Goal: Task Accomplishment & Management: Complete application form

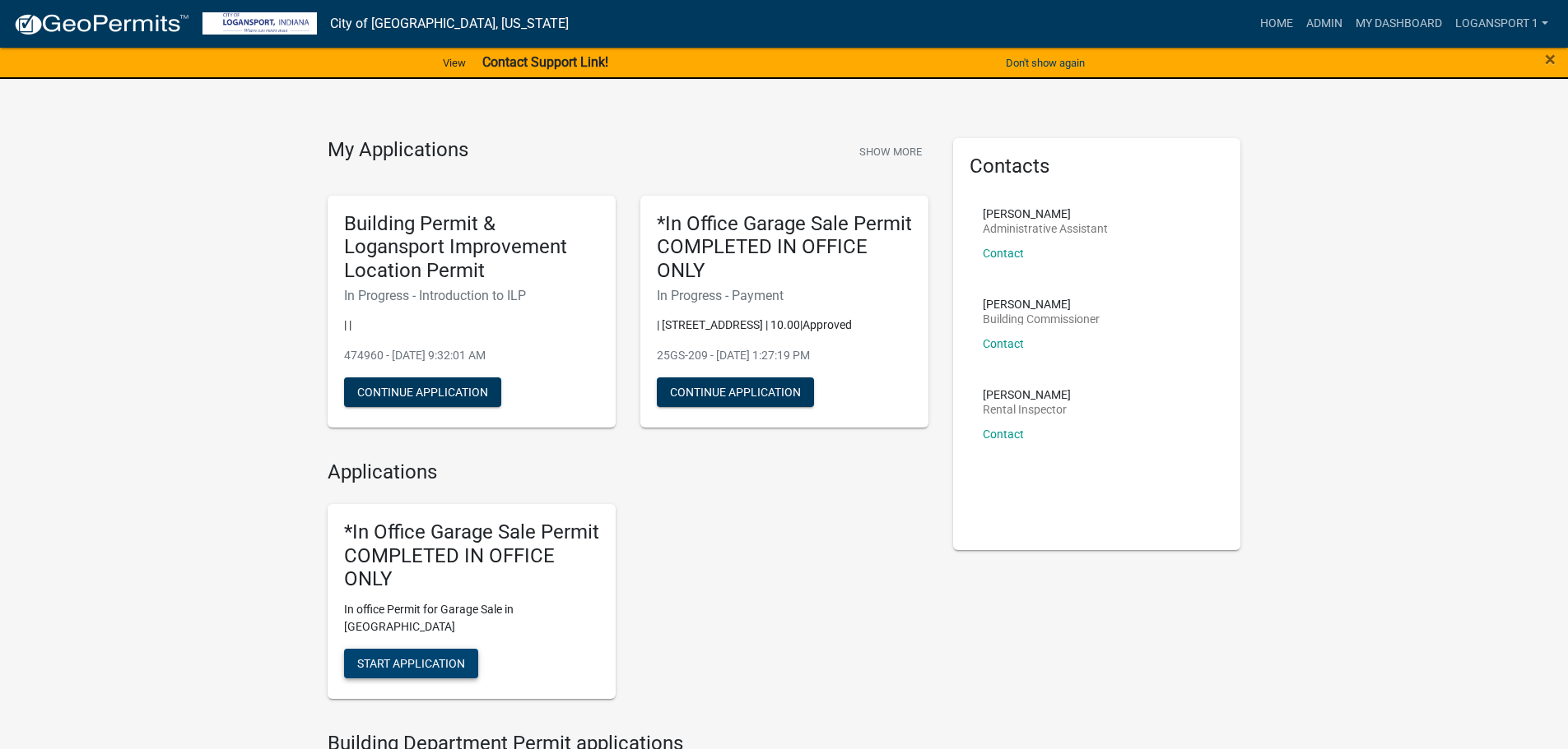
click at [432, 654] on button "Start Application" at bounding box center [411, 664] width 134 height 30
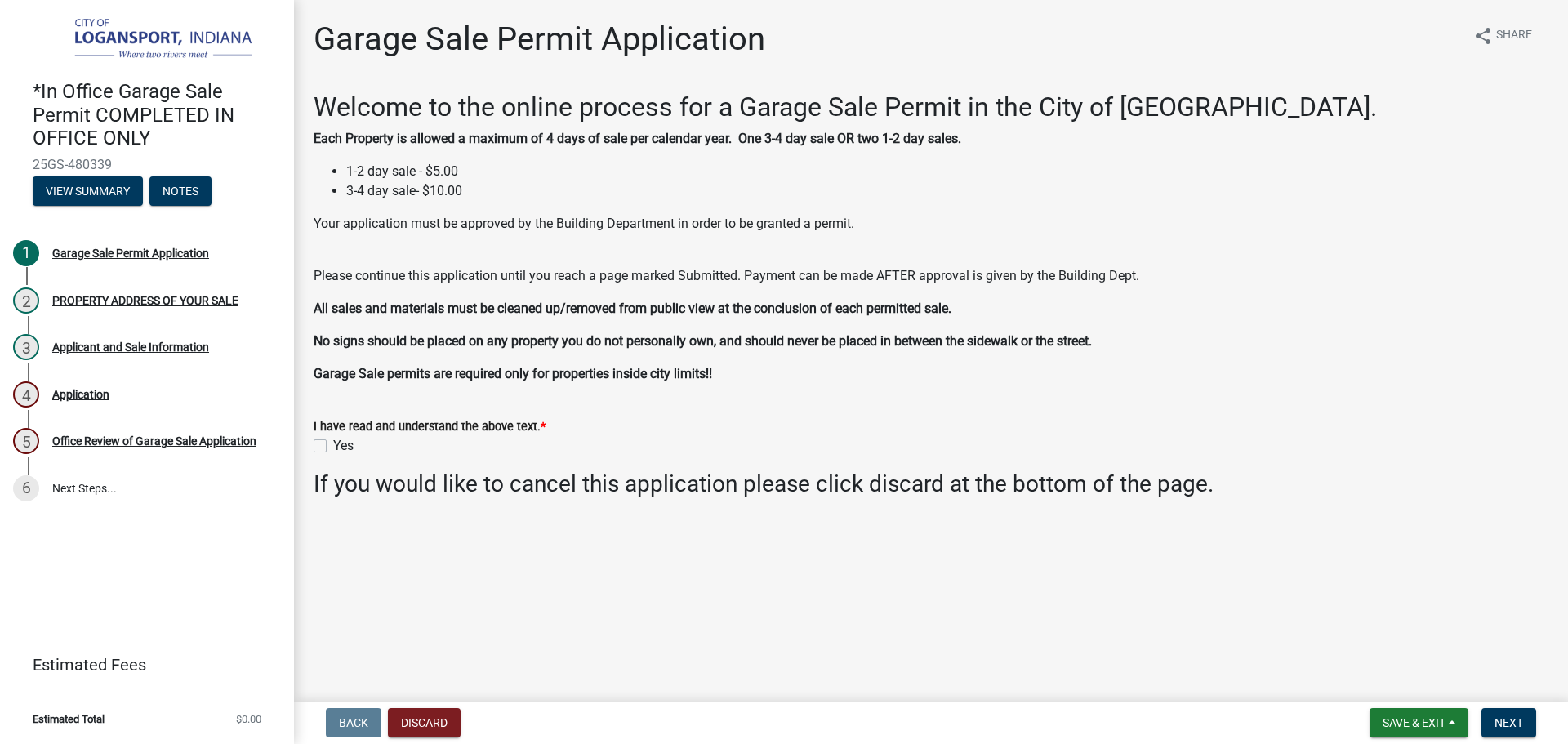
click at [333, 447] on label "Yes" at bounding box center [342, 446] width 20 height 20
click at [333, 447] on input "Yes" at bounding box center [338, 442] width 10 height 10
checkbox input "true"
click at [1517, 723] on span "Next" at bounding box center [1508, 722] width 29 height 13
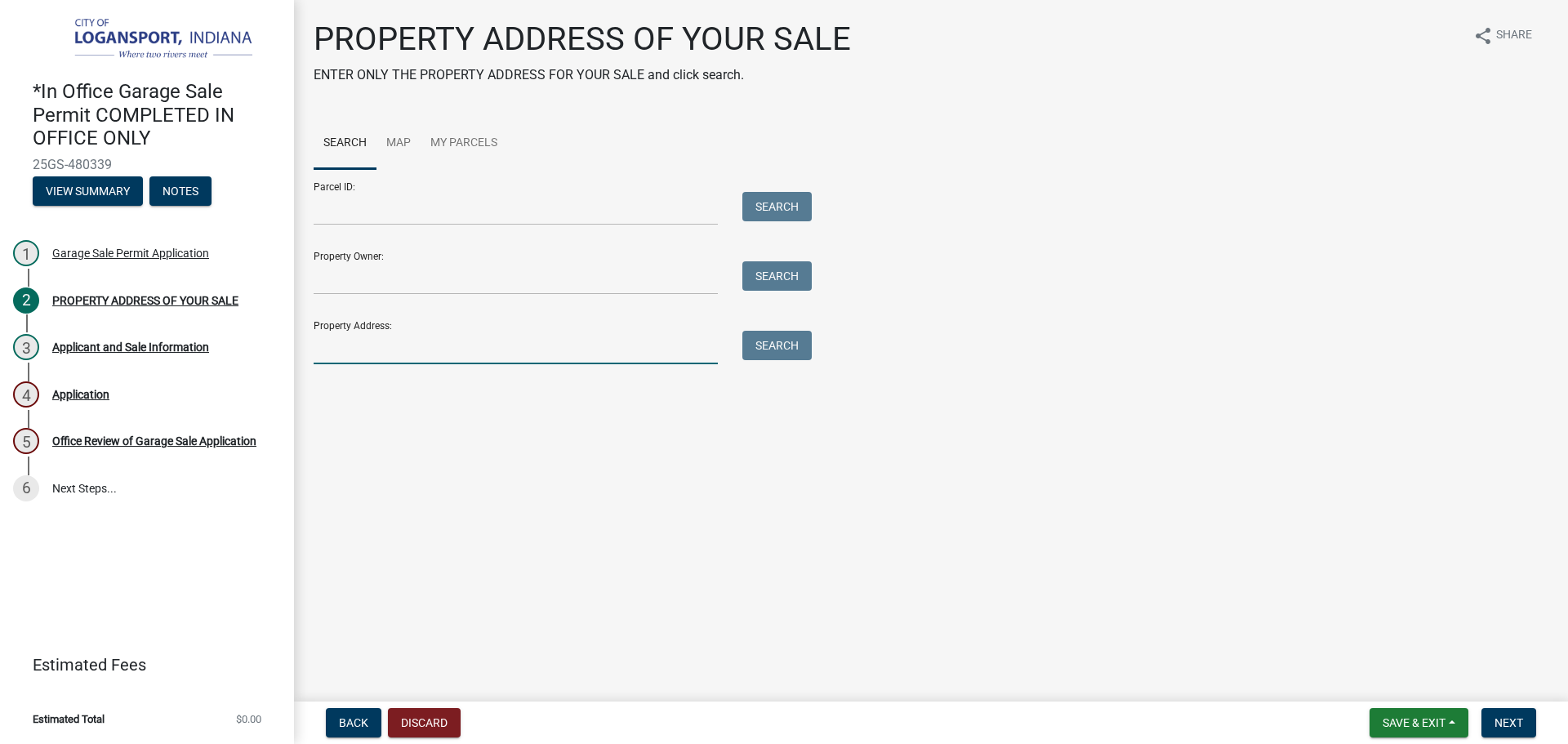
click at [393, 357] on input "Property Address:" at bounding box center [515, 348] width 404 height 34
type input "820 North"
click at [771, 347] on button "Search" at bounding box center [777, 346] width 69 height 30
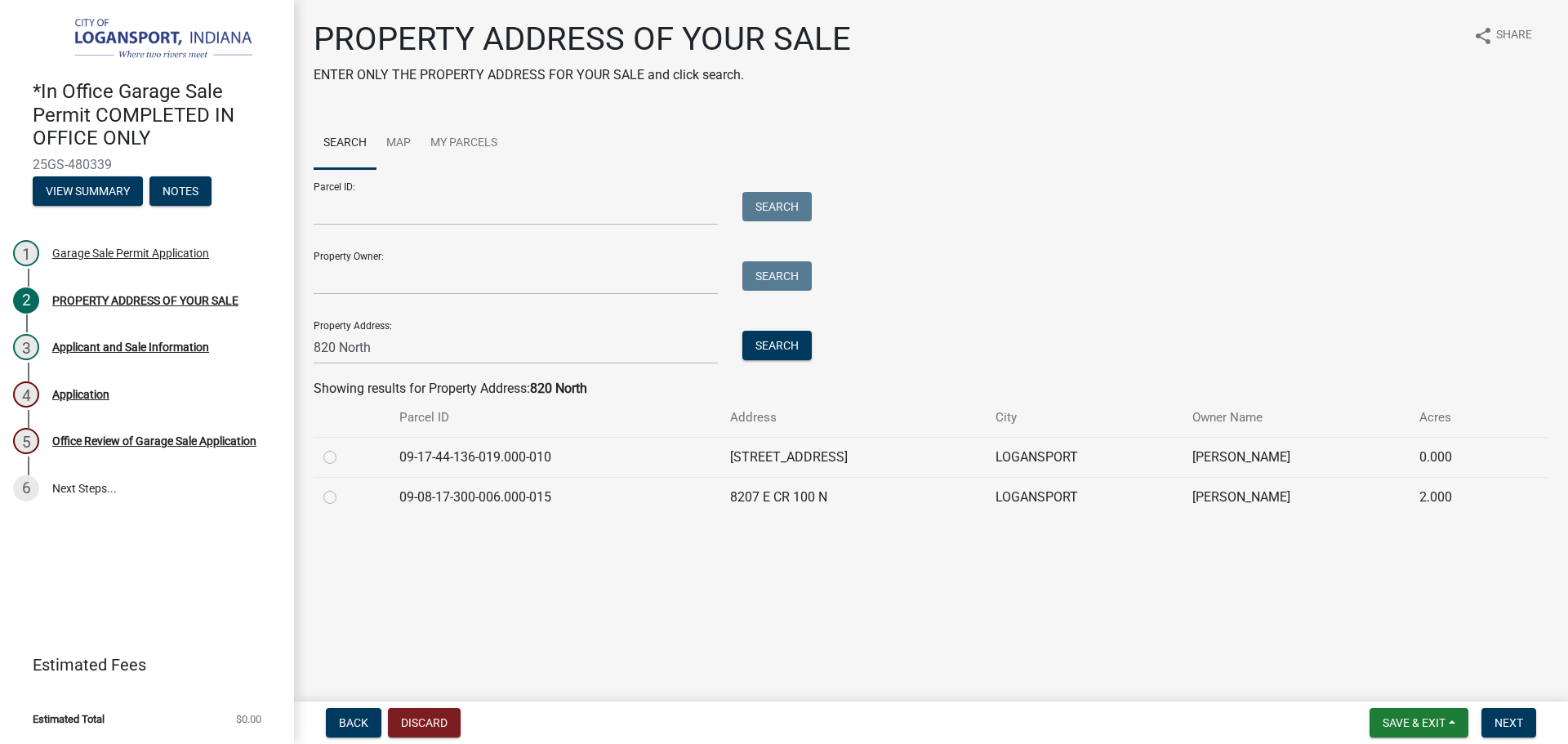
click at [343, 448] on label at bounding box center [343, 448] width 0 height 0
click at [343, 457] on input "radio" at bounding box center [348, 453] width 10 height 10
radio input "true"
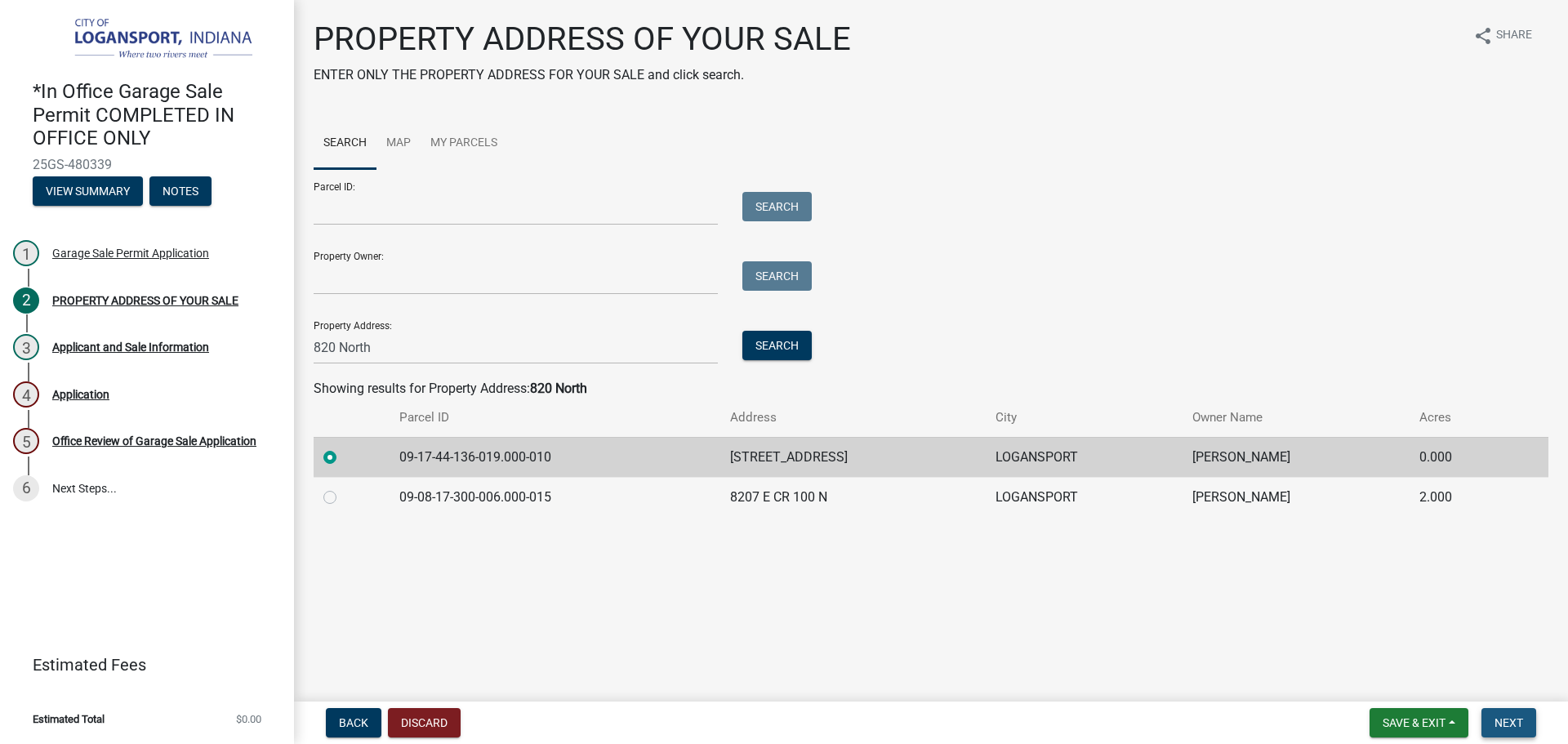
drag, startPoint x: 1518, startPoint y: 714, endPoint x: 1528, endPoint y: 708, distance: 11.7
click at [1522, 713] on button "Next" at bounding box center [1508, 723] width 55 height 30
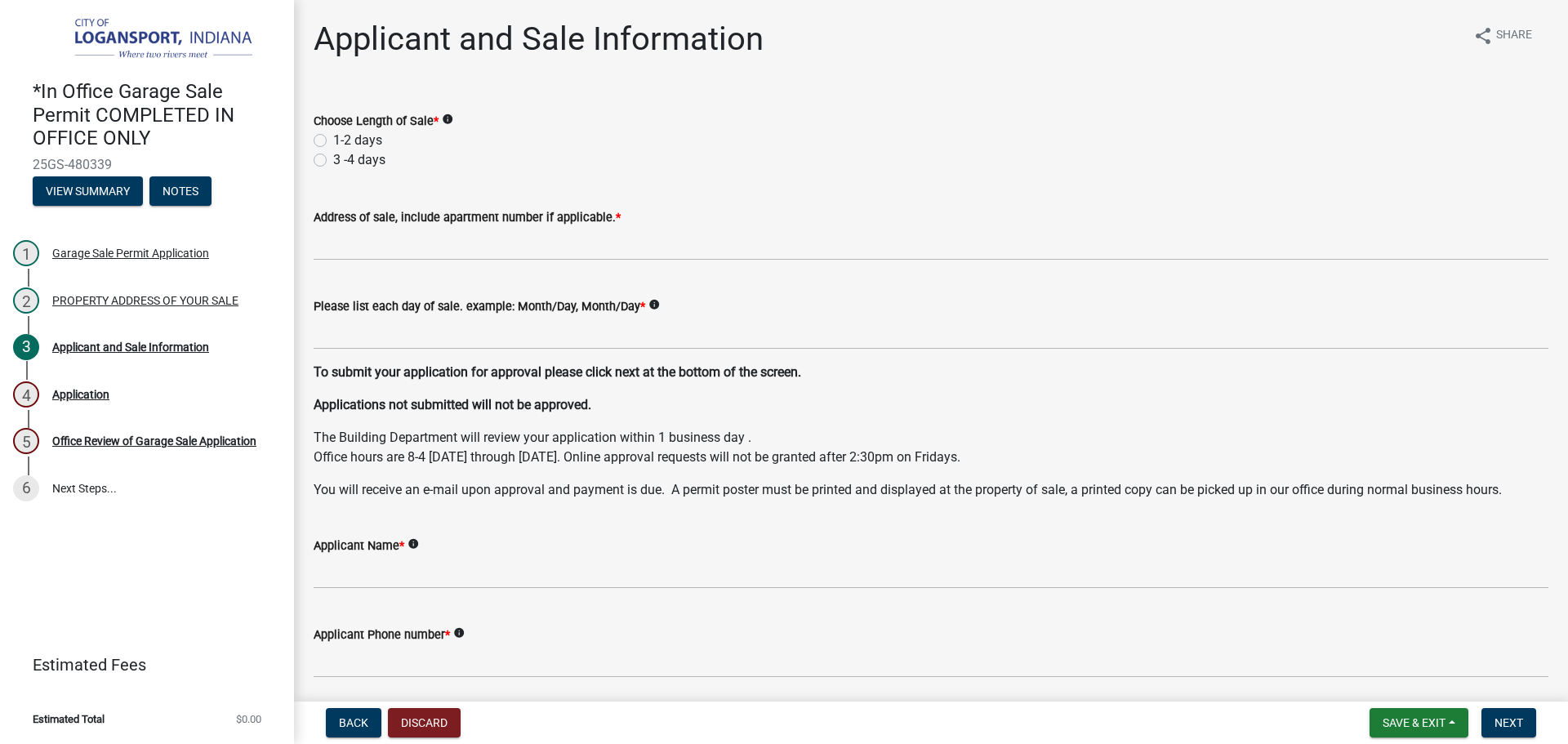
click at [333, 141] on label "1-2 days" at bounding box center [357, 140] width 49 height 20
click at [333, 141] on input "1-2 days" at bounding box center [338, 136] width 10 height 10
radio input "true"
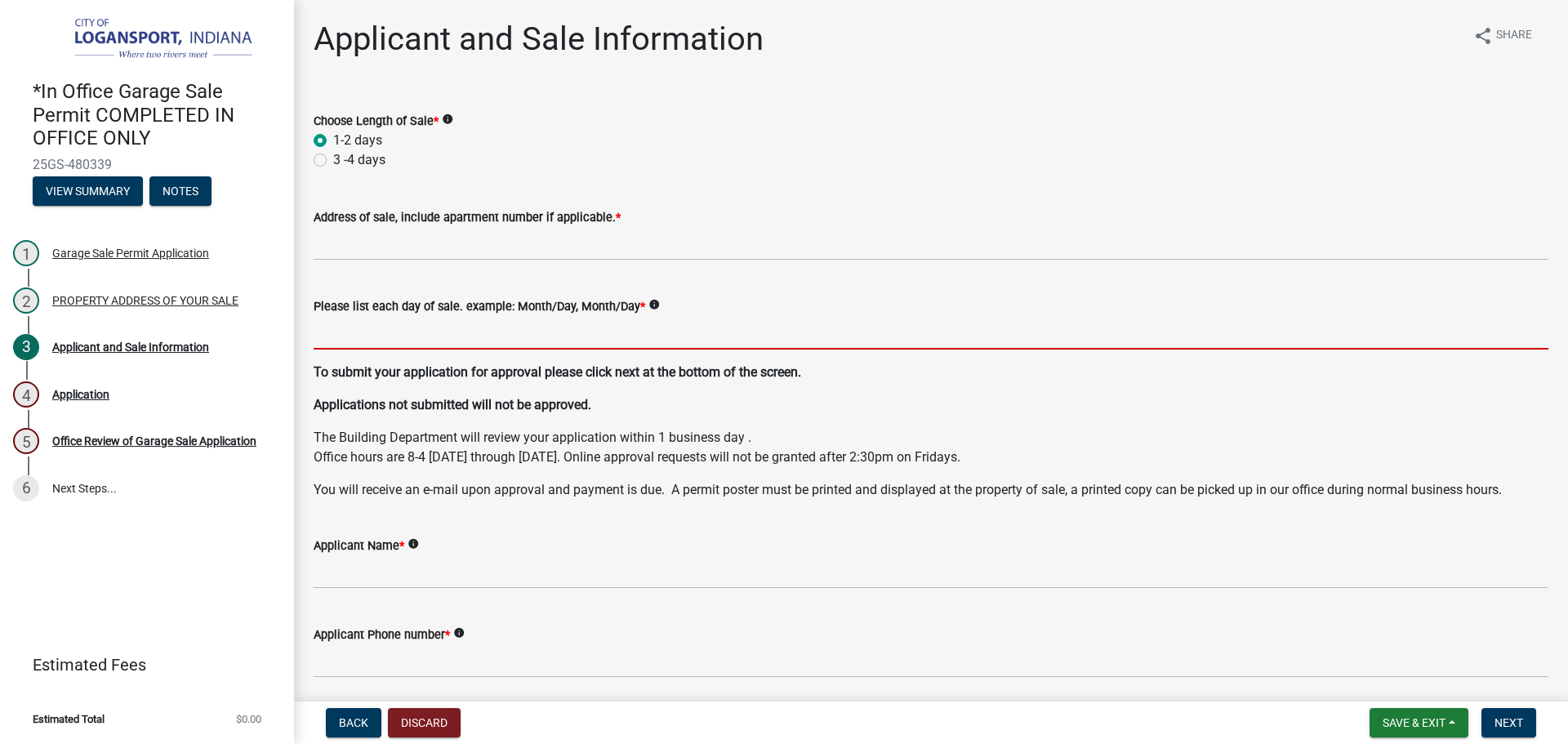
click at [324, 329] on input "Please list each day of sale. example: Month/Day, Month/Day *" at bounding box center [930, 333] width 1234 height 34
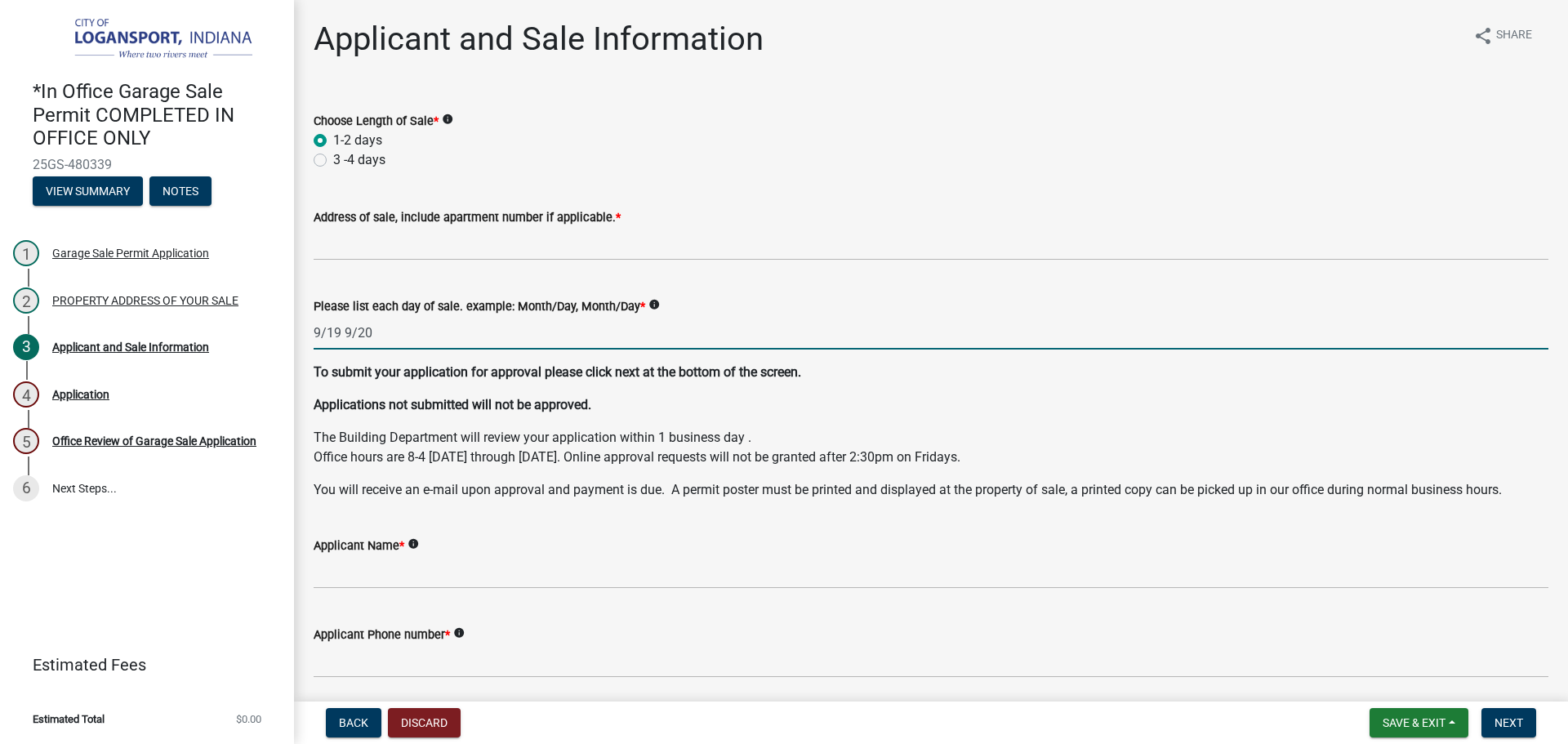
type input "9/19 9/20"
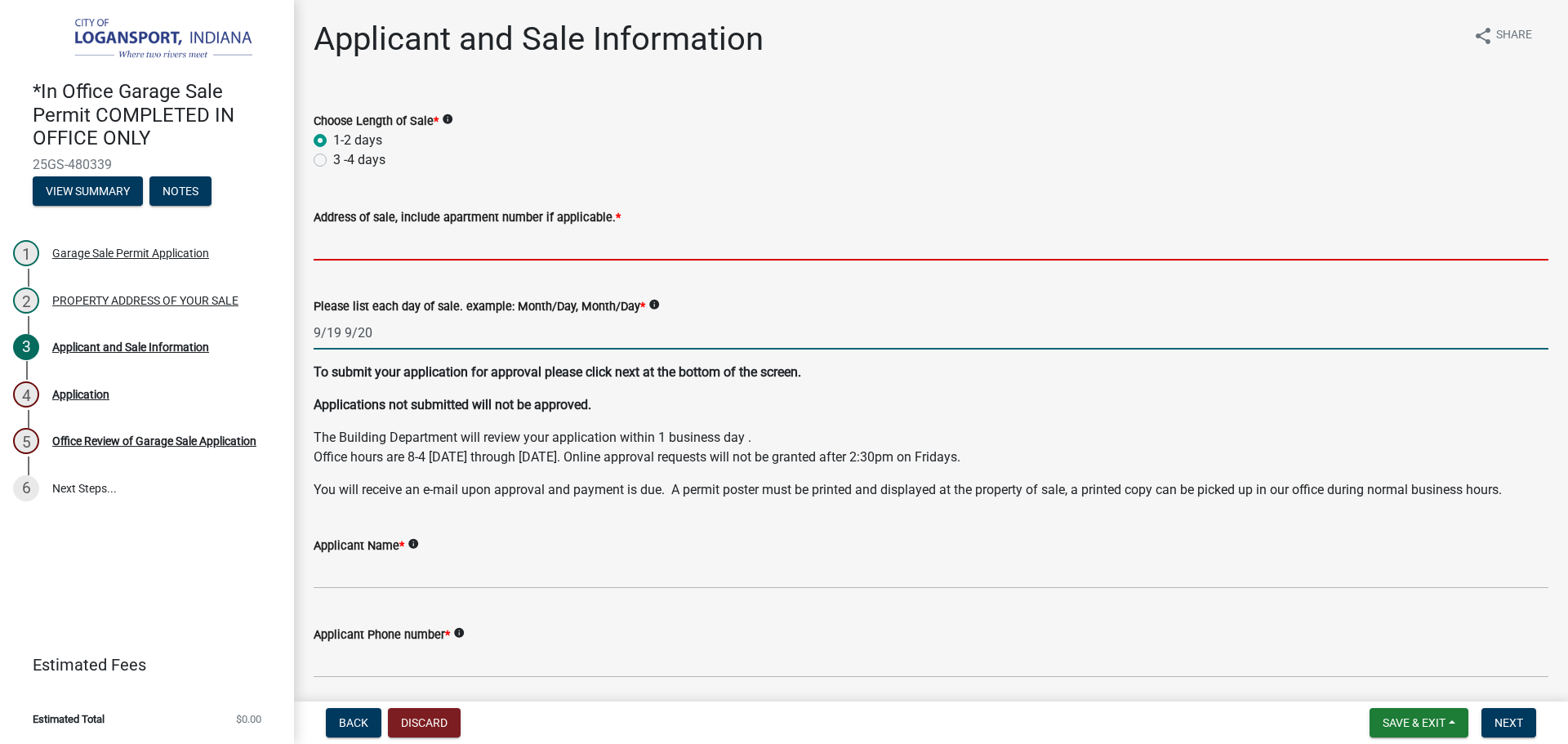
click at [389, 248] on input "Address of sale, include apartment number if applicable. *" at bounding box center [930, 243] width 1234 height 34
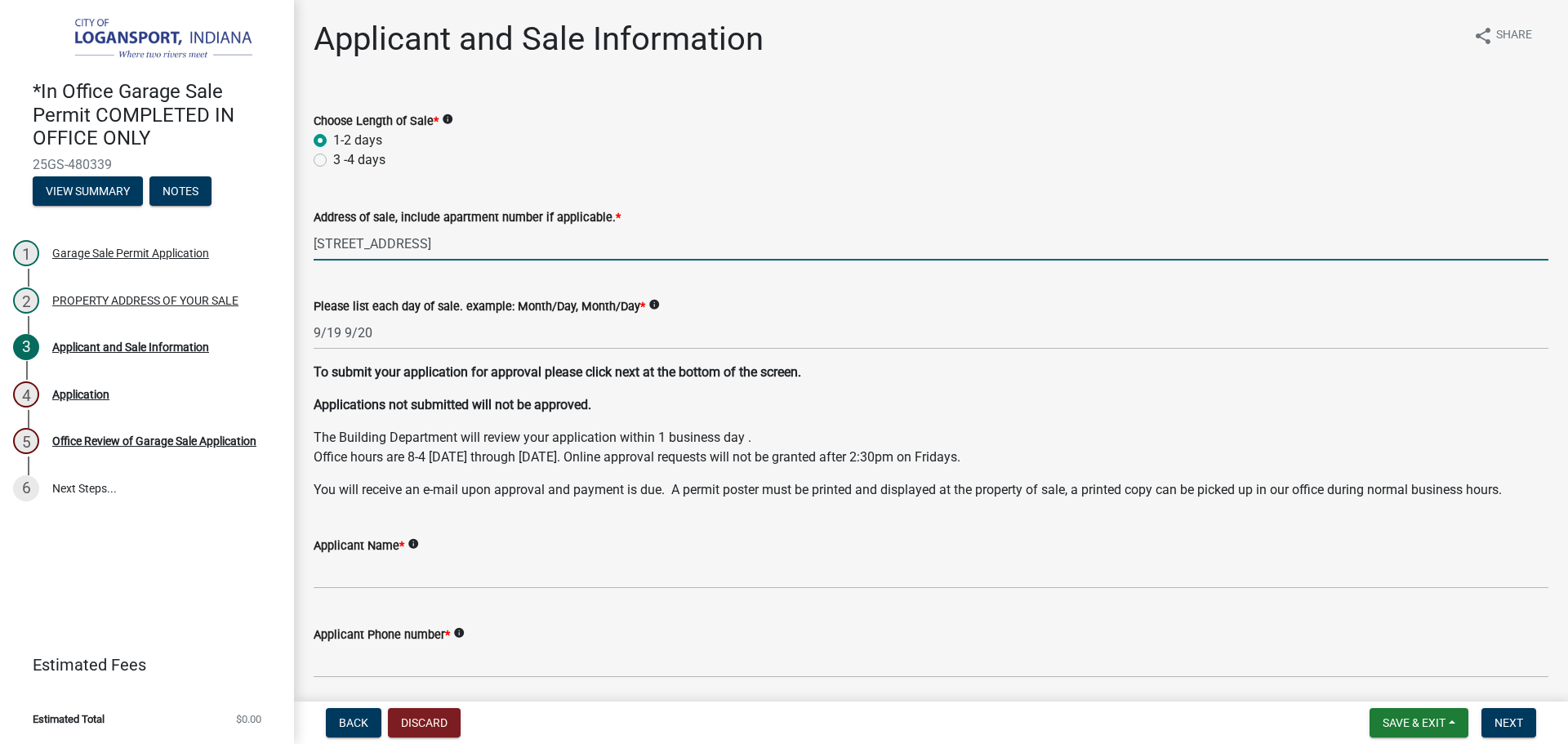
type input "820 North St"
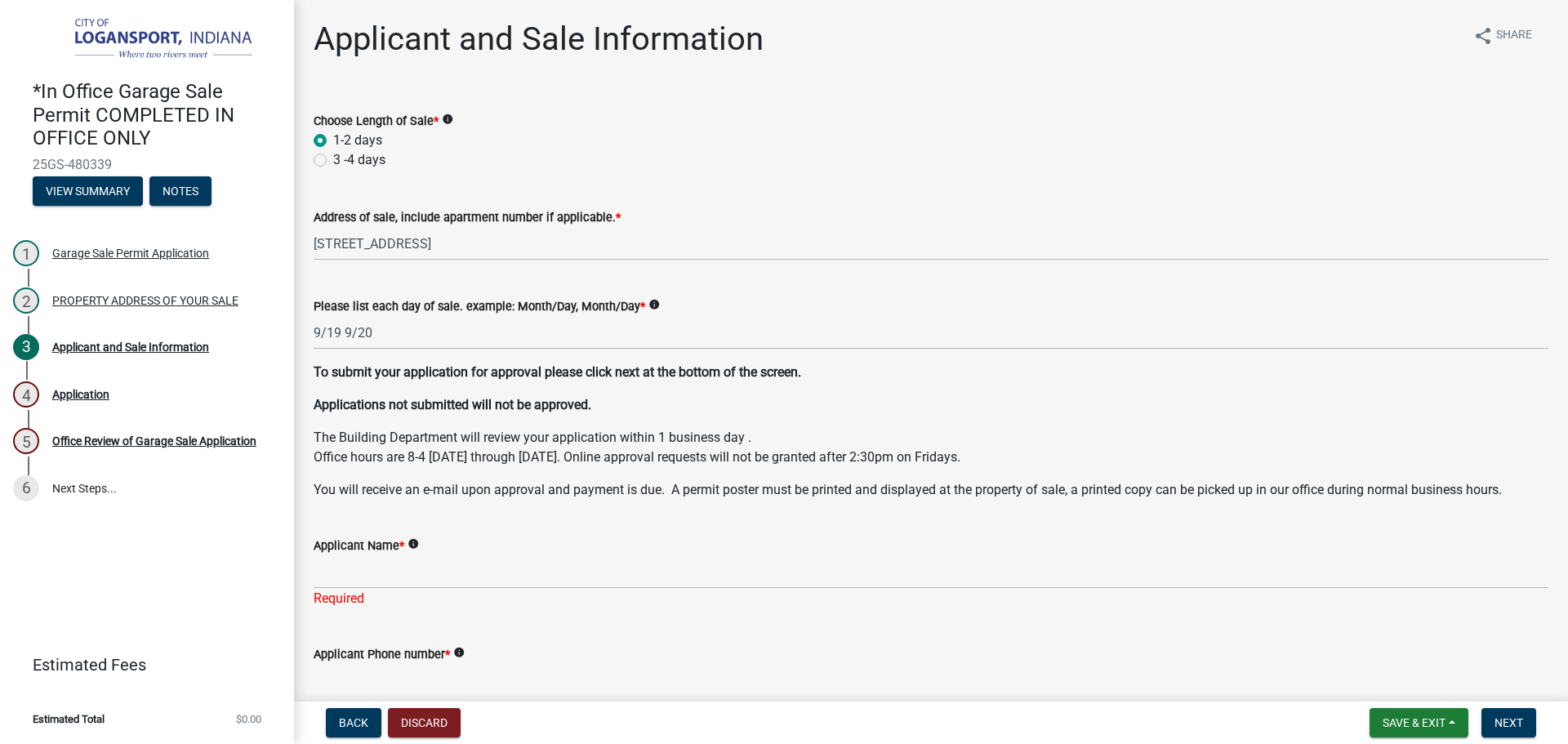
scroll to position [3, 0]
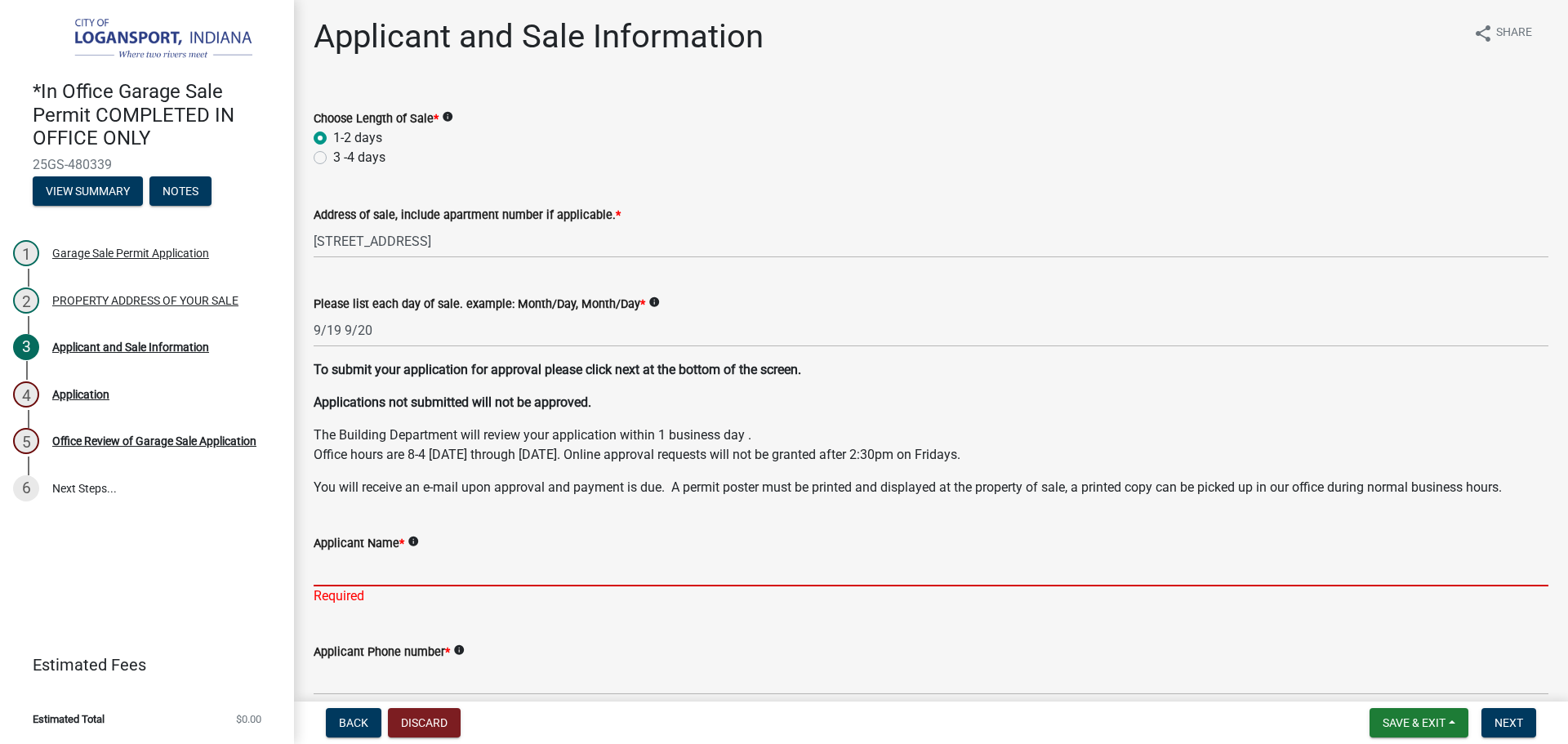
click at [360, 579] on input "Applicant Name *" at bounding box center [930, 569] width 1234 height 34
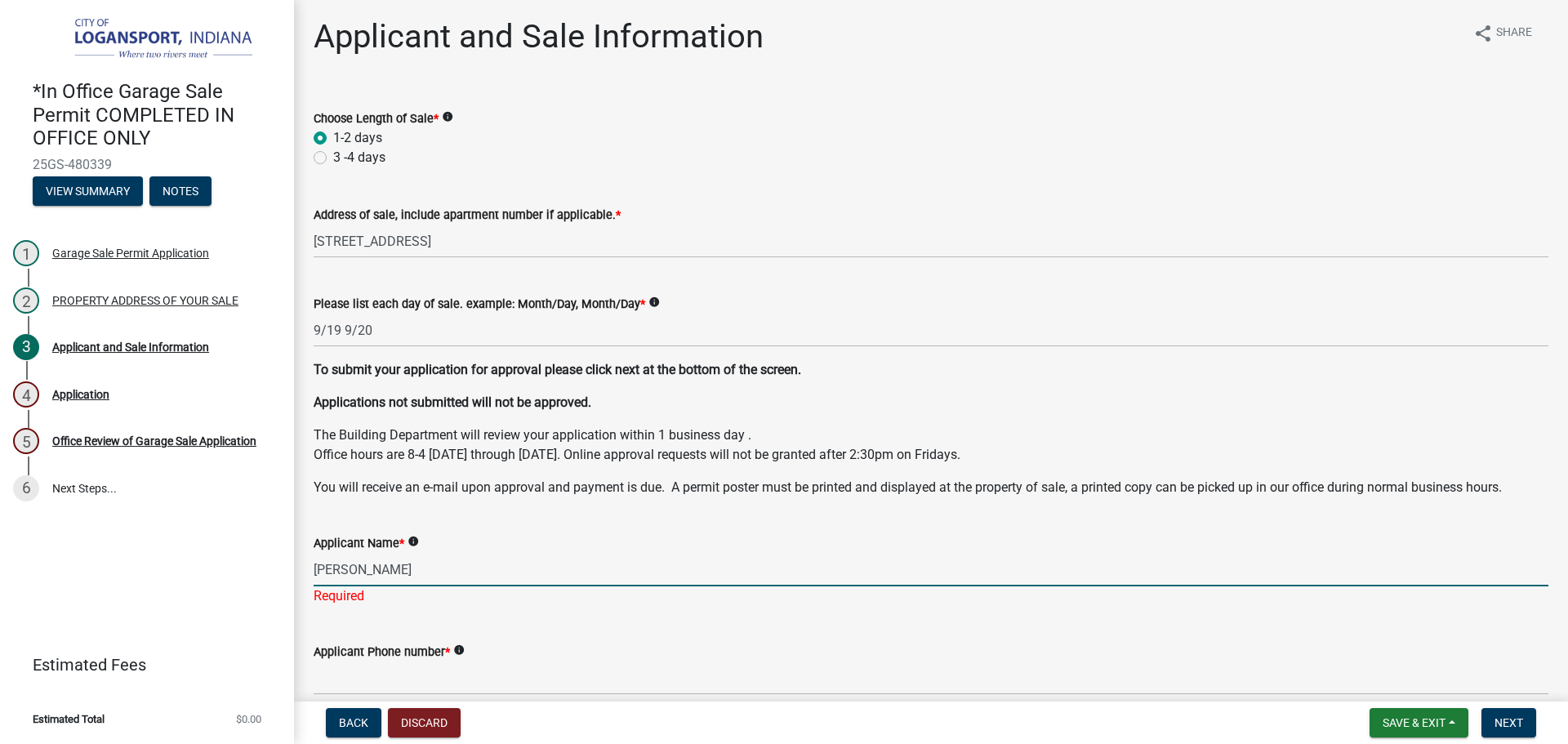
type input "manuel s anaya"
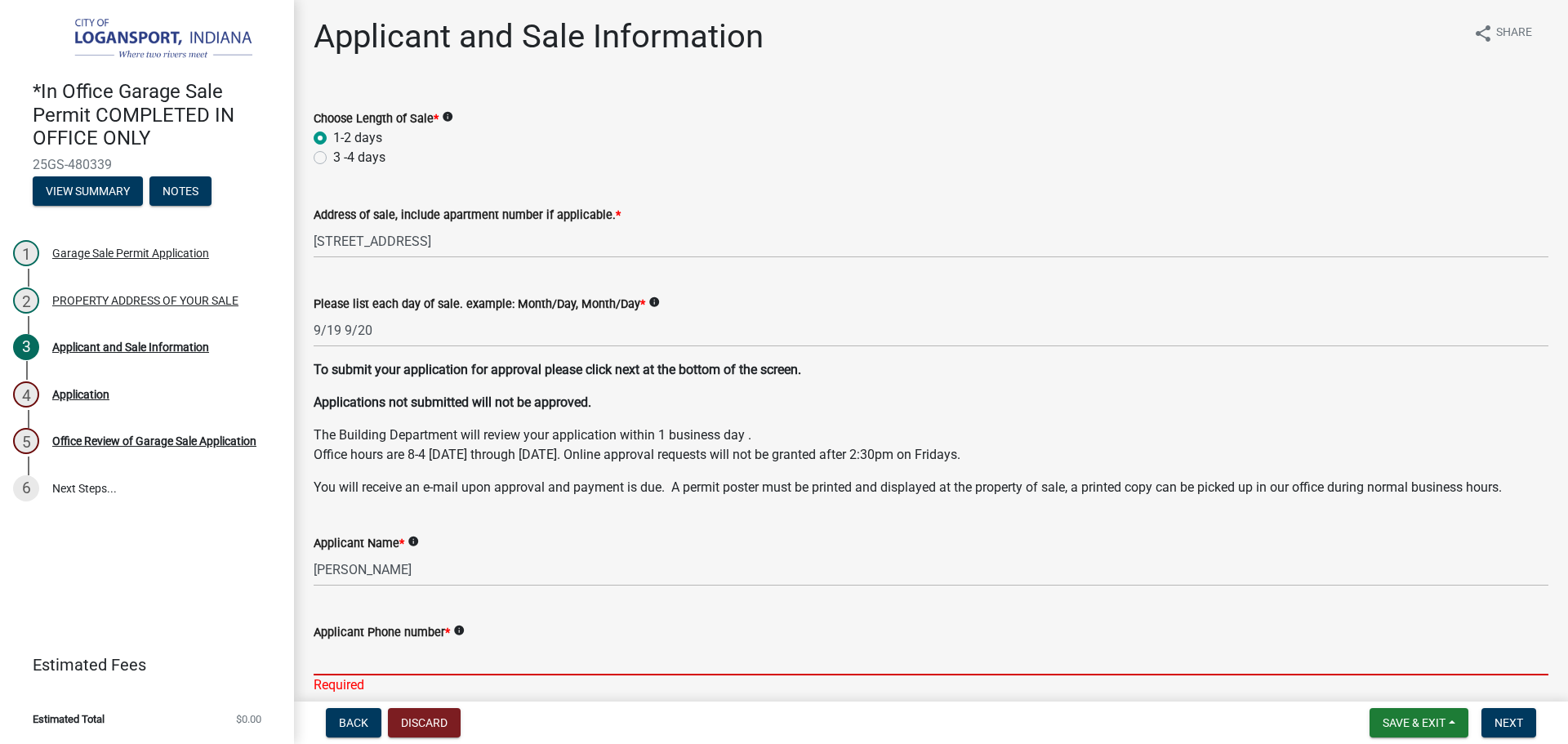
click at [364, 676] on div "Applicant Phone number * info Required" at bounding box center [930, 648] width 1234 height 96
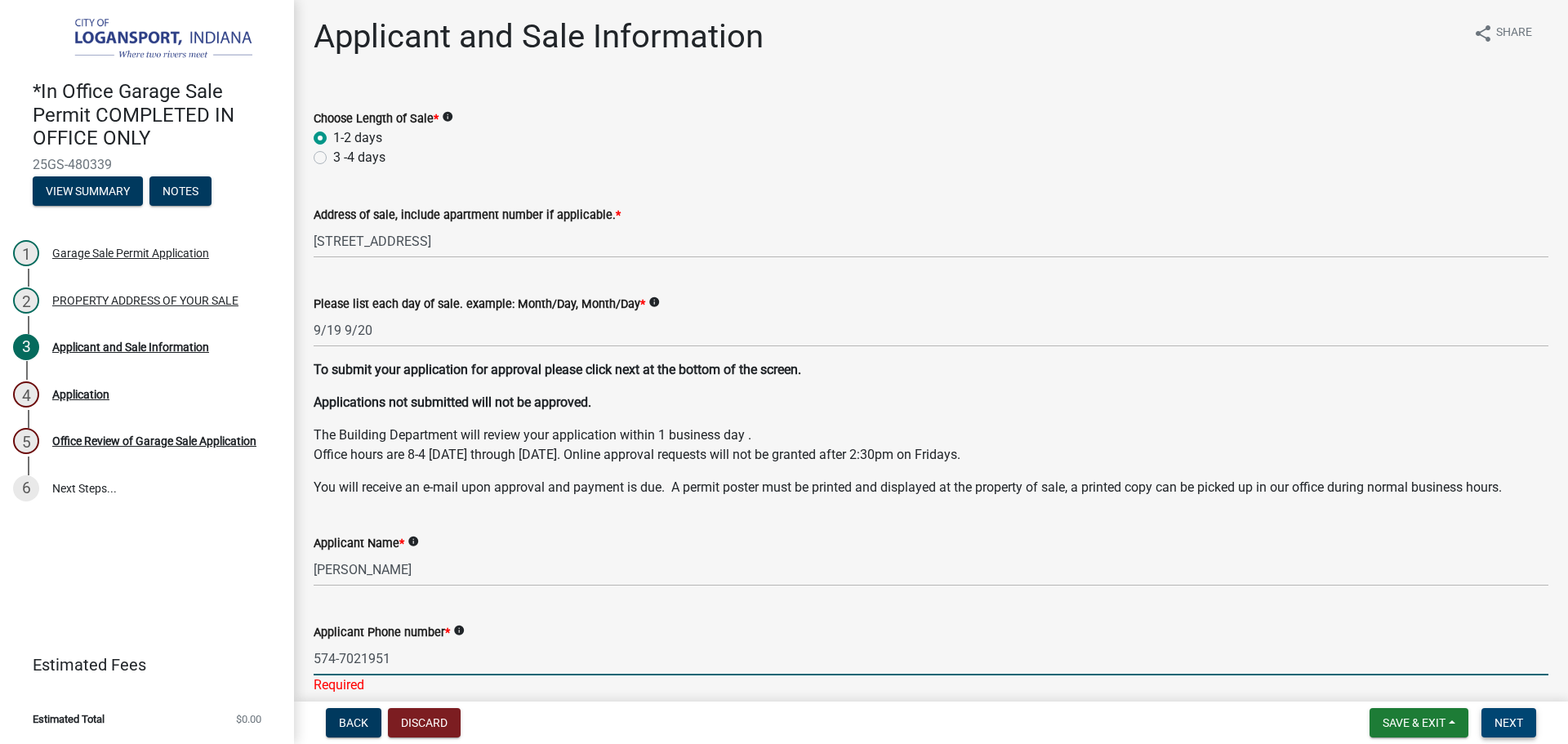
type input "574-7021951"
click at [1529, 718] on button "Next" at bounding box center [1508, 723] width 55 height 30
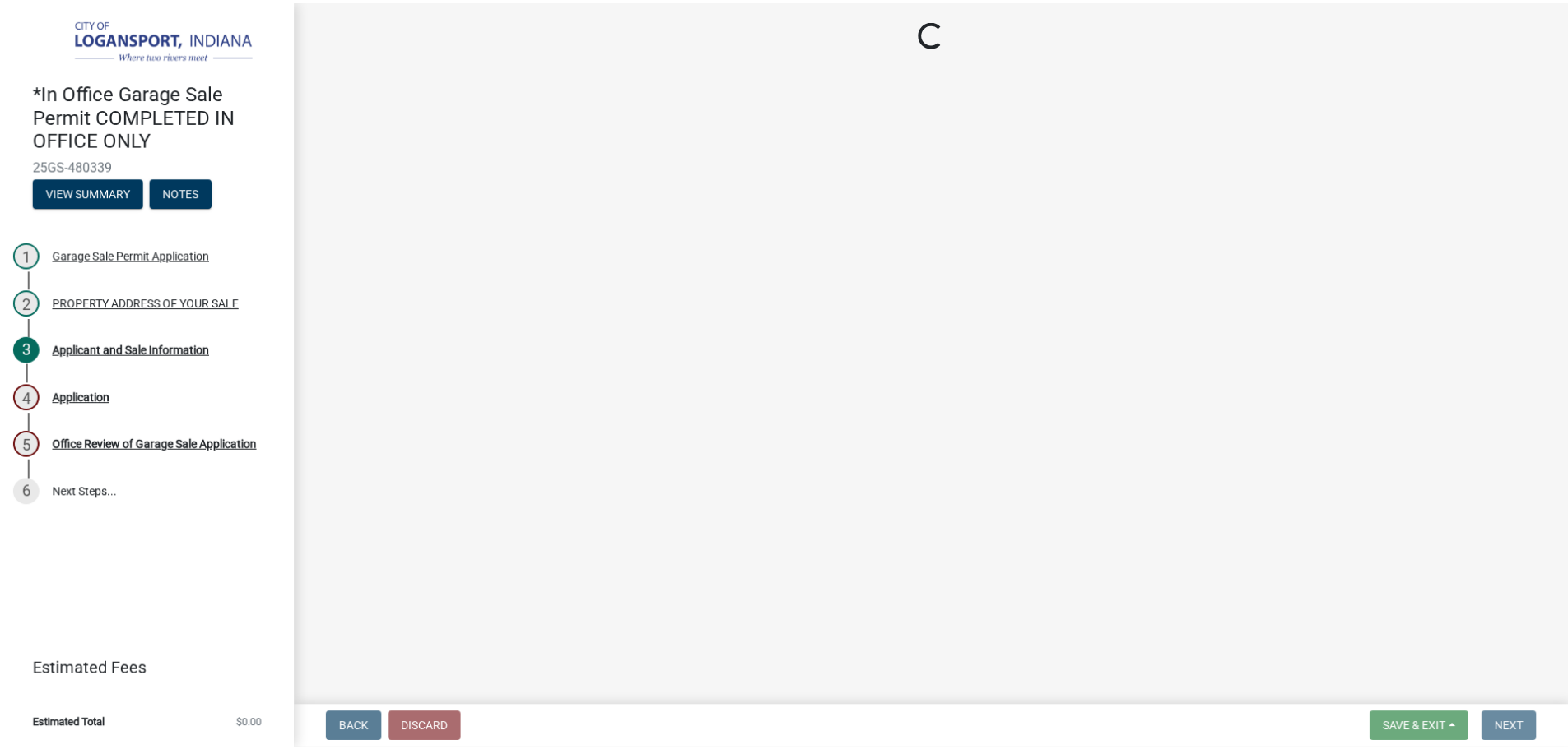
scroll to position [0, 0]
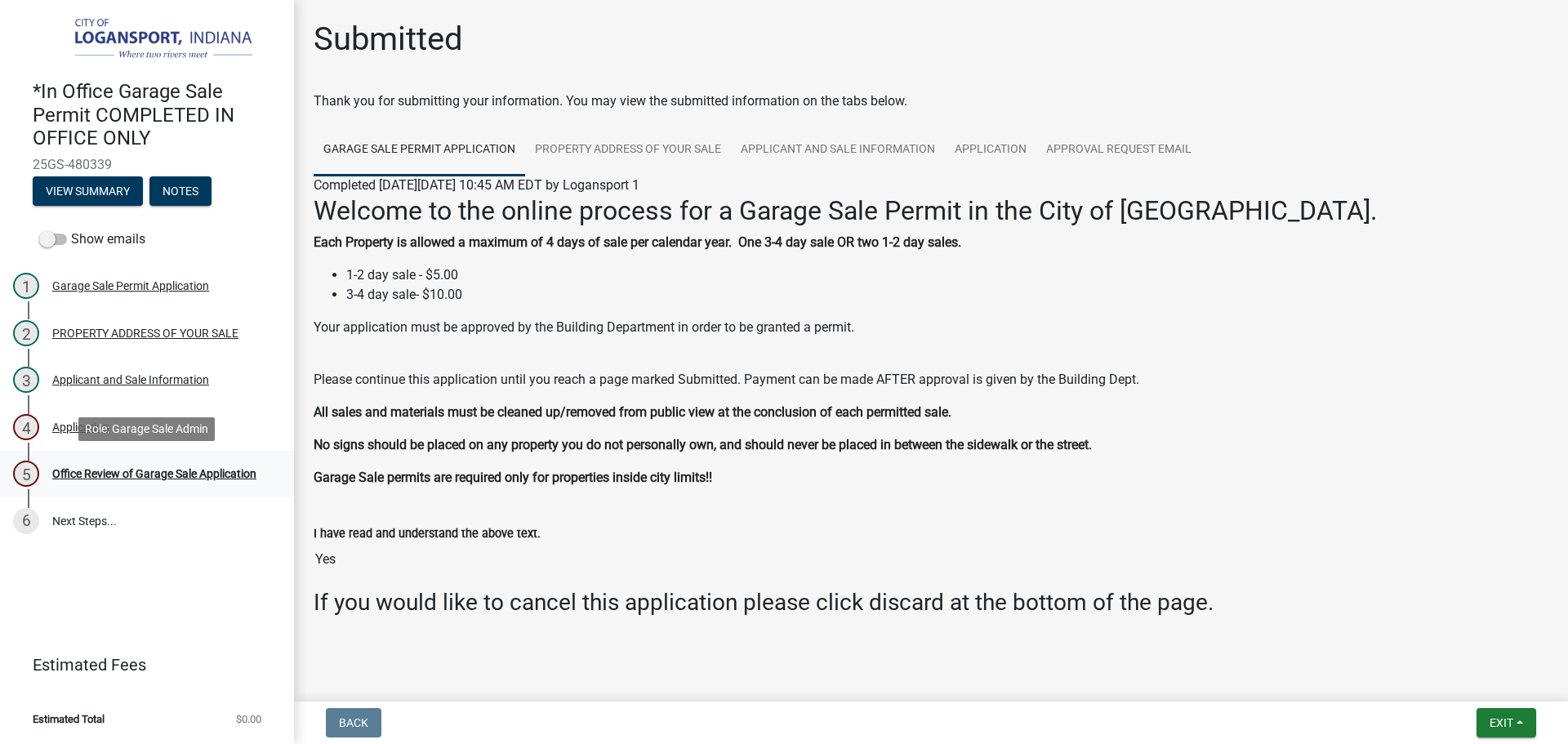
click at [140, 468] on div "Office Review of Garage Sale Application" at bounding box center [154, 474] width 204 height 11
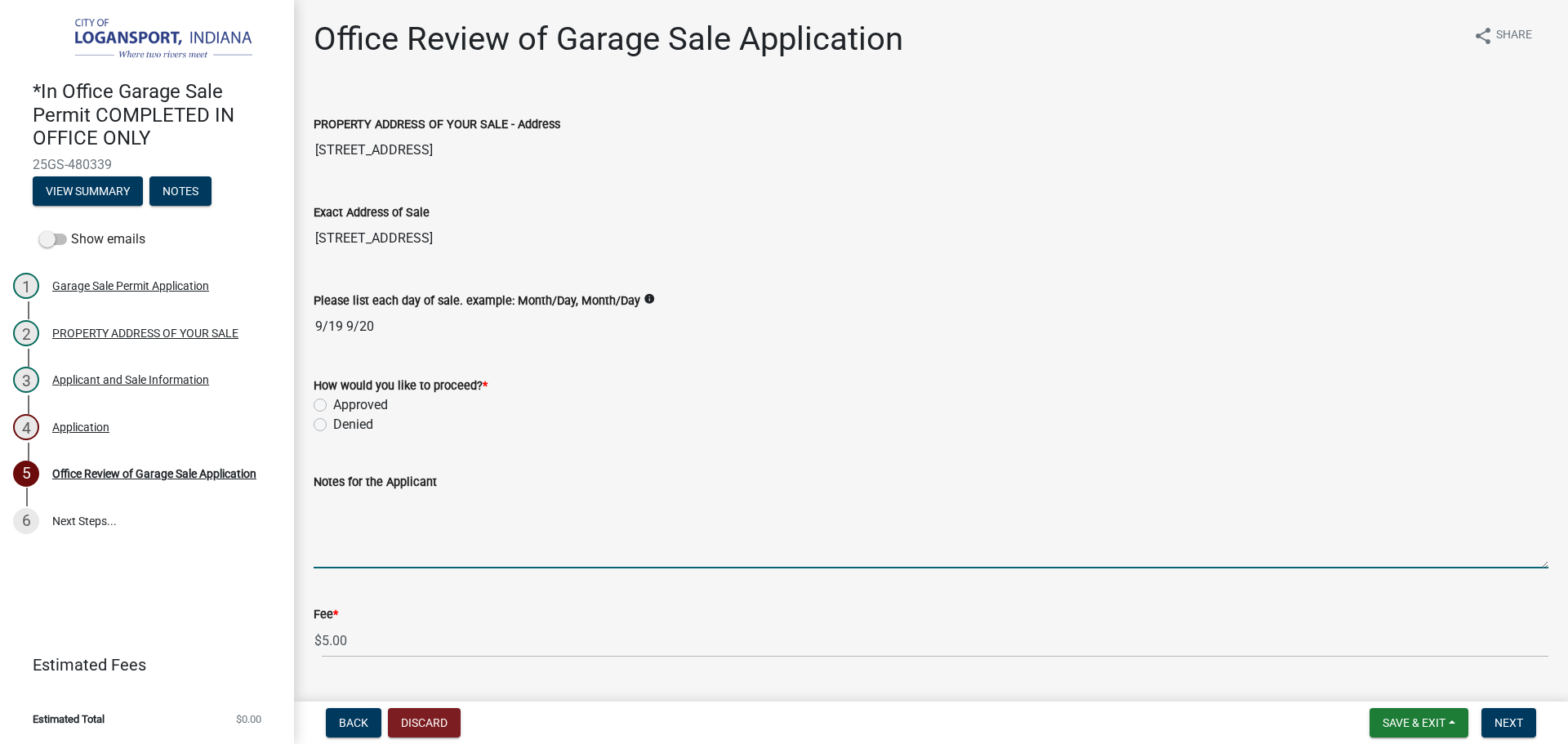
click at [399, 550] on textarea "Notes for the Applicant" at bounding box center [930, 530] width 1234 height 76
click at [358, 509] on textarea "Last sla of the year" at bounding box center [930, 530] width 1234 height 76
type textarea "Last sale of the year"
click at [329, 404] on div "Approved" at bounding box center [930, 405] width 1234 height 20
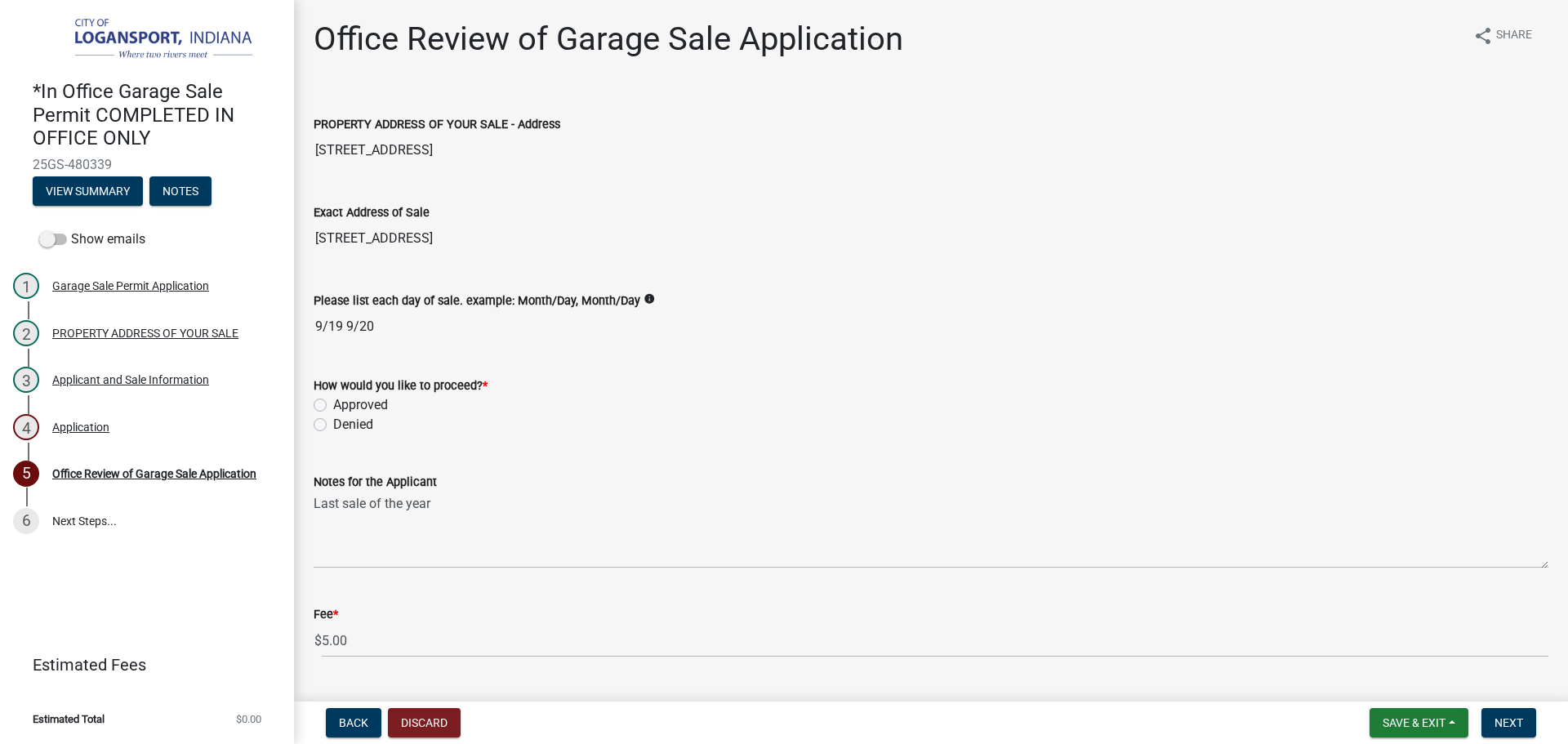
click at [333, 404] on label "Approved" at bounding box center [360, 405] width 55 height 20
click at [333, 404] on input "Approved" at bounding box center [338, 401] width 10 height 10
radio input "true"
click at [1502, 725] on span "Next" at bounding box center [1508, 722] width 29 height 13
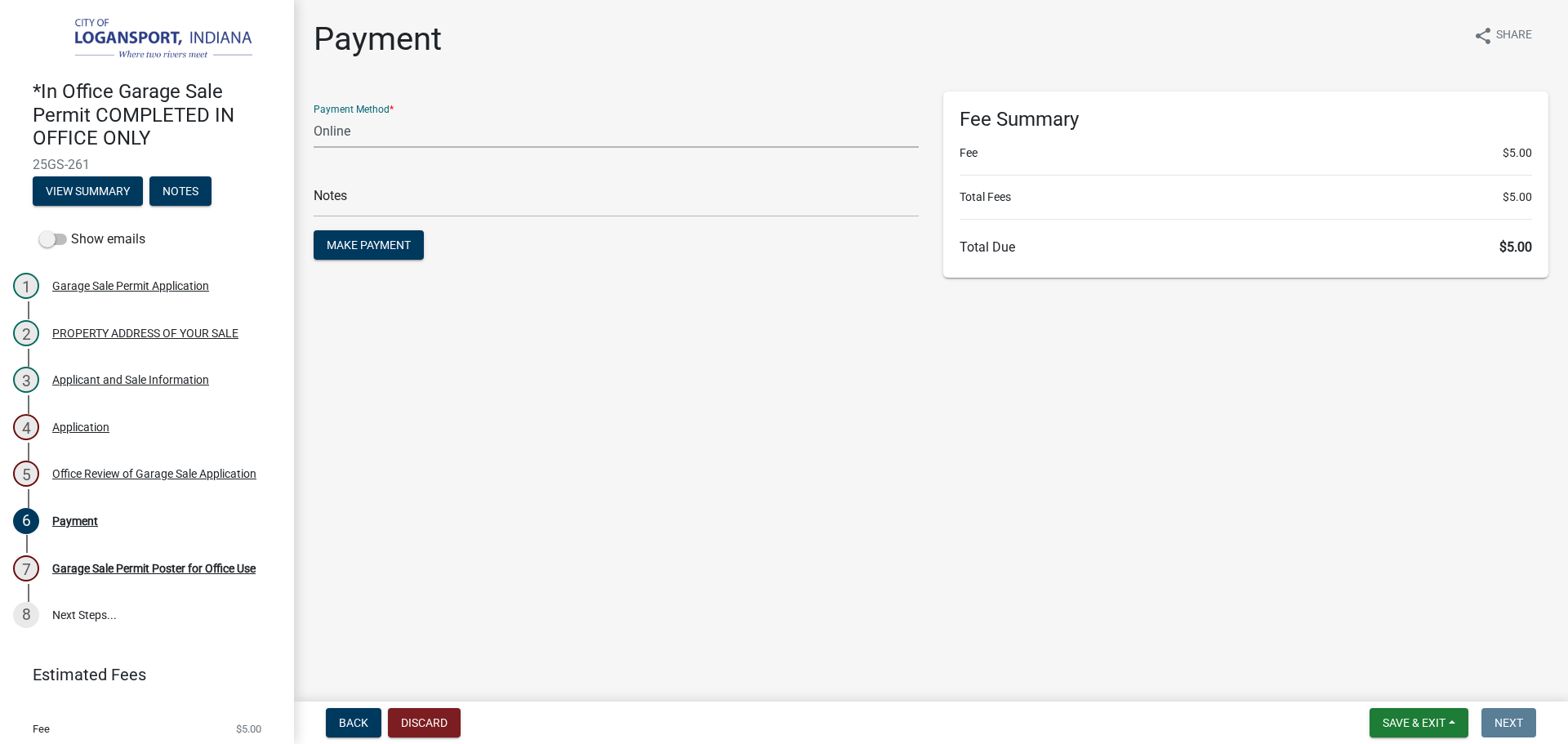
click at [368, 132] on select "Credit Card POS Check Cash Online" at bounding box center [616, 131] width 605 height 34
select select "2: 1"
click at [314, 115] on select "Credit Card POS Check Cash Online" at bounding box center [616, 131] width 605 height 34
click at [375, 201] on input "text" at bounding box center [616, 200] width 605 height 34
type input "118367"
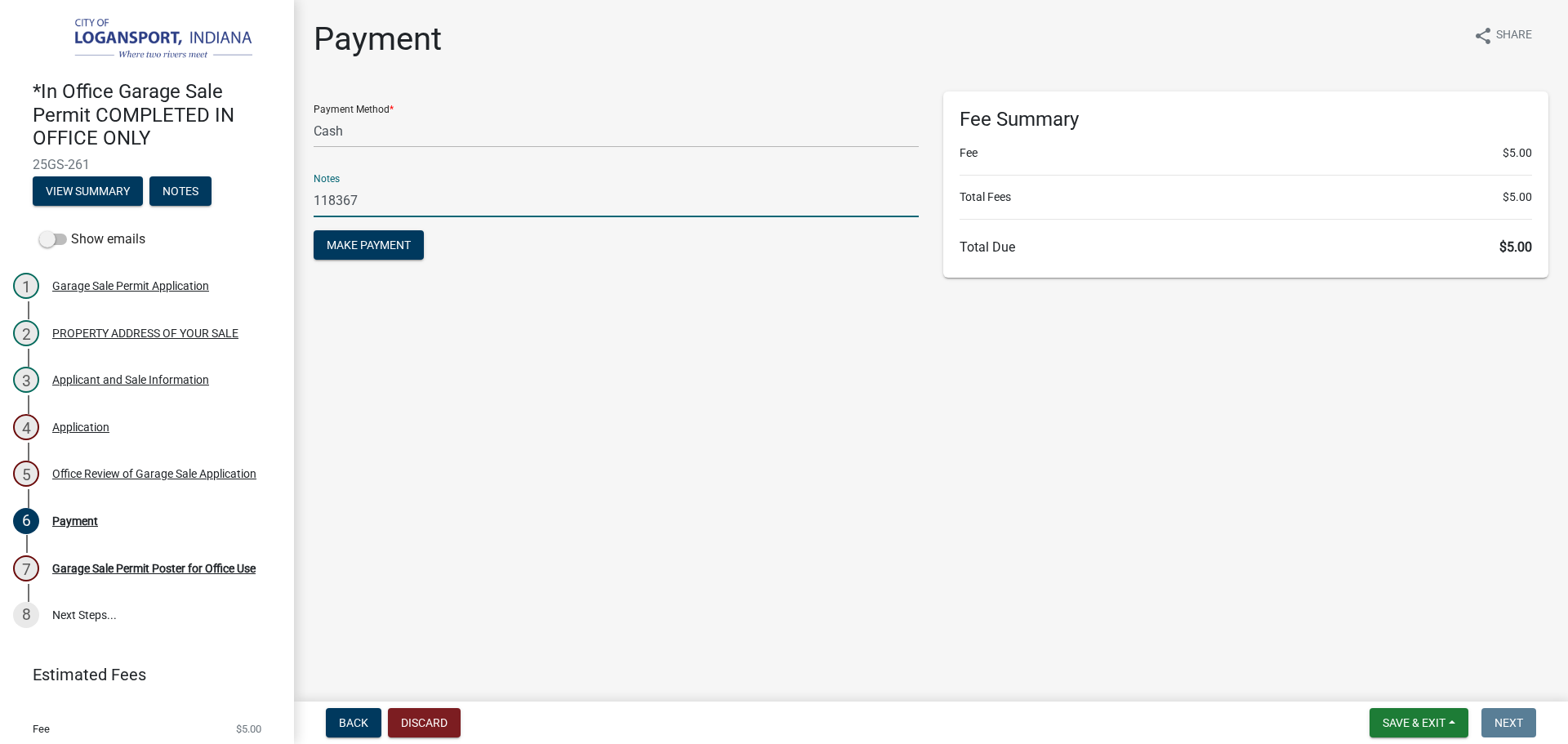
click at [314, 230] on button "Make Payment" at bounding box center [368, 245] width 110 height 30
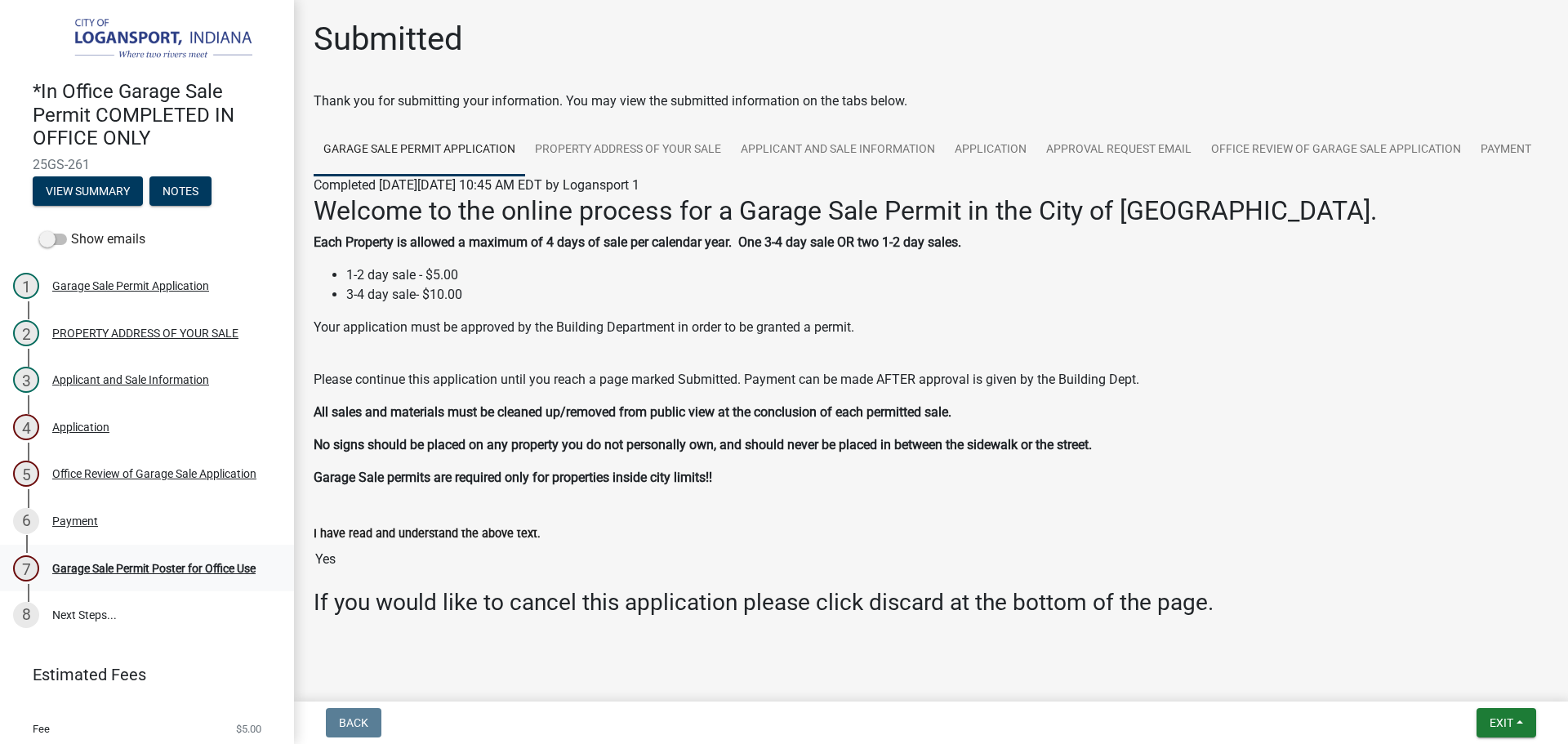
click at [163, 563] on div "Garage Sale Permit Poster for Office Use" at bounding box center [154, 568] width 203 height 11
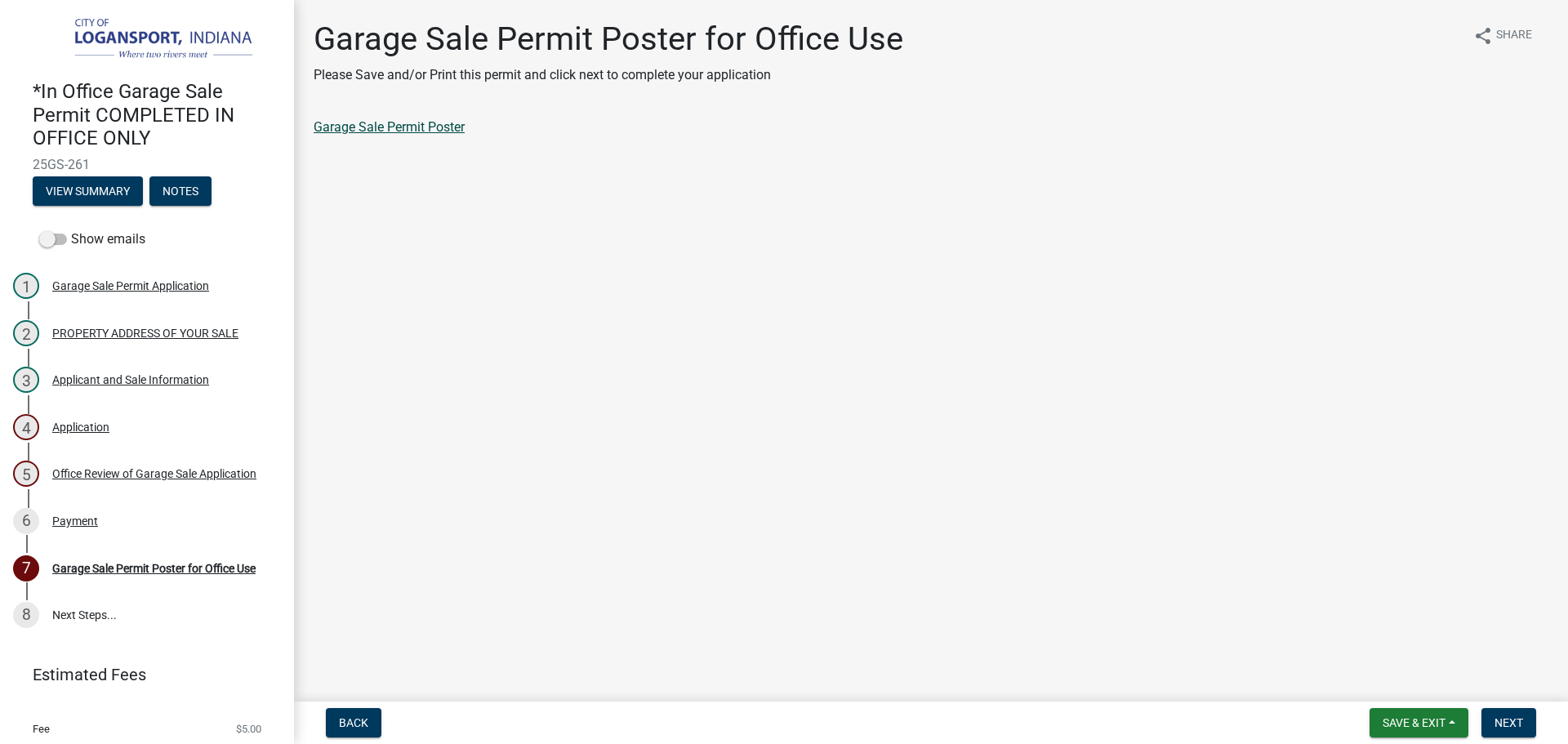
click at [396, 134] on link "Garage Sale Permit Poster" at bounding box center [389, 127] width 151 height 16
click at [1513, 723] on span "Next" at bounding box center [1508, 722] width 29 height 13
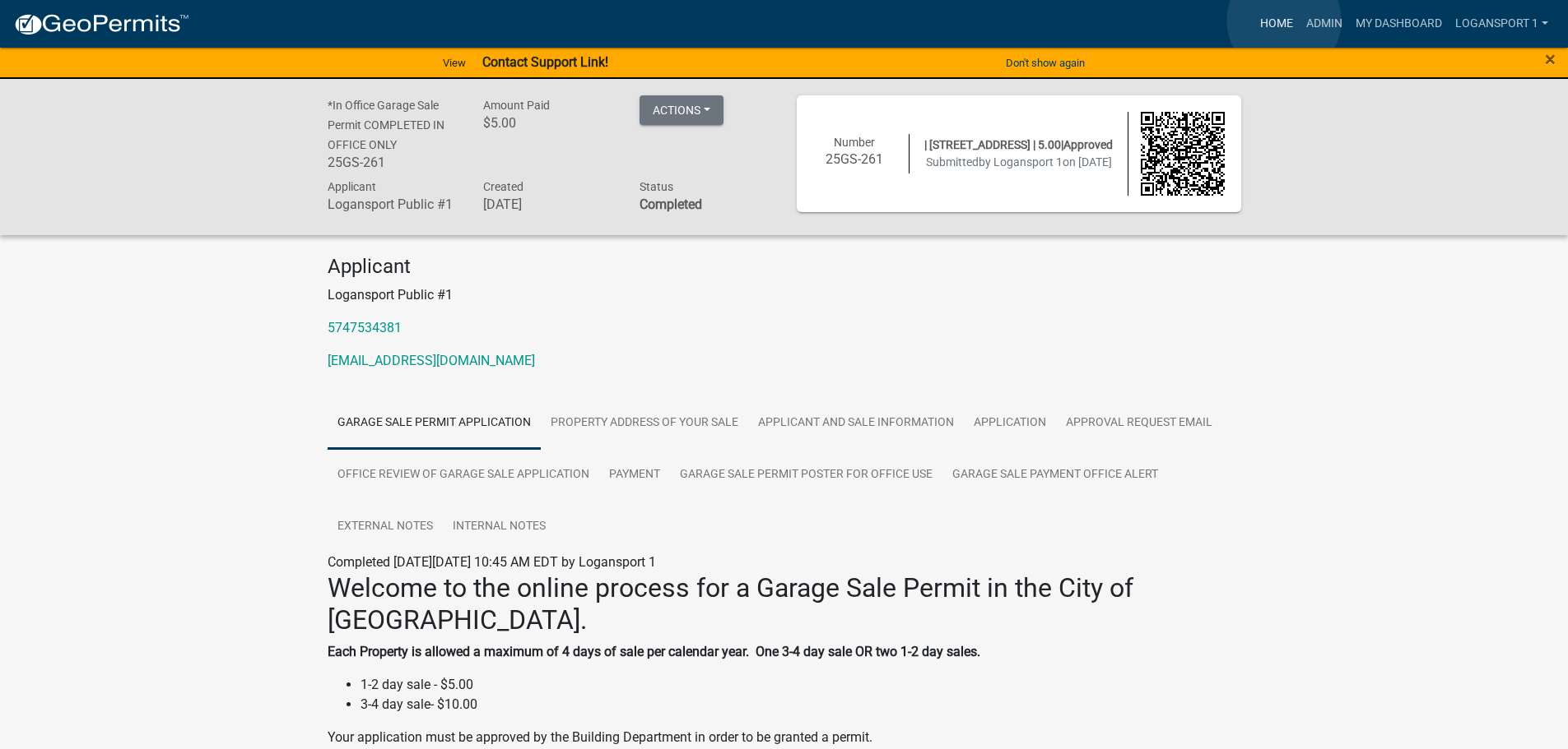
click at [1283, 20] on link "Home" at bounding box center [1276, 24] width 46 height 32
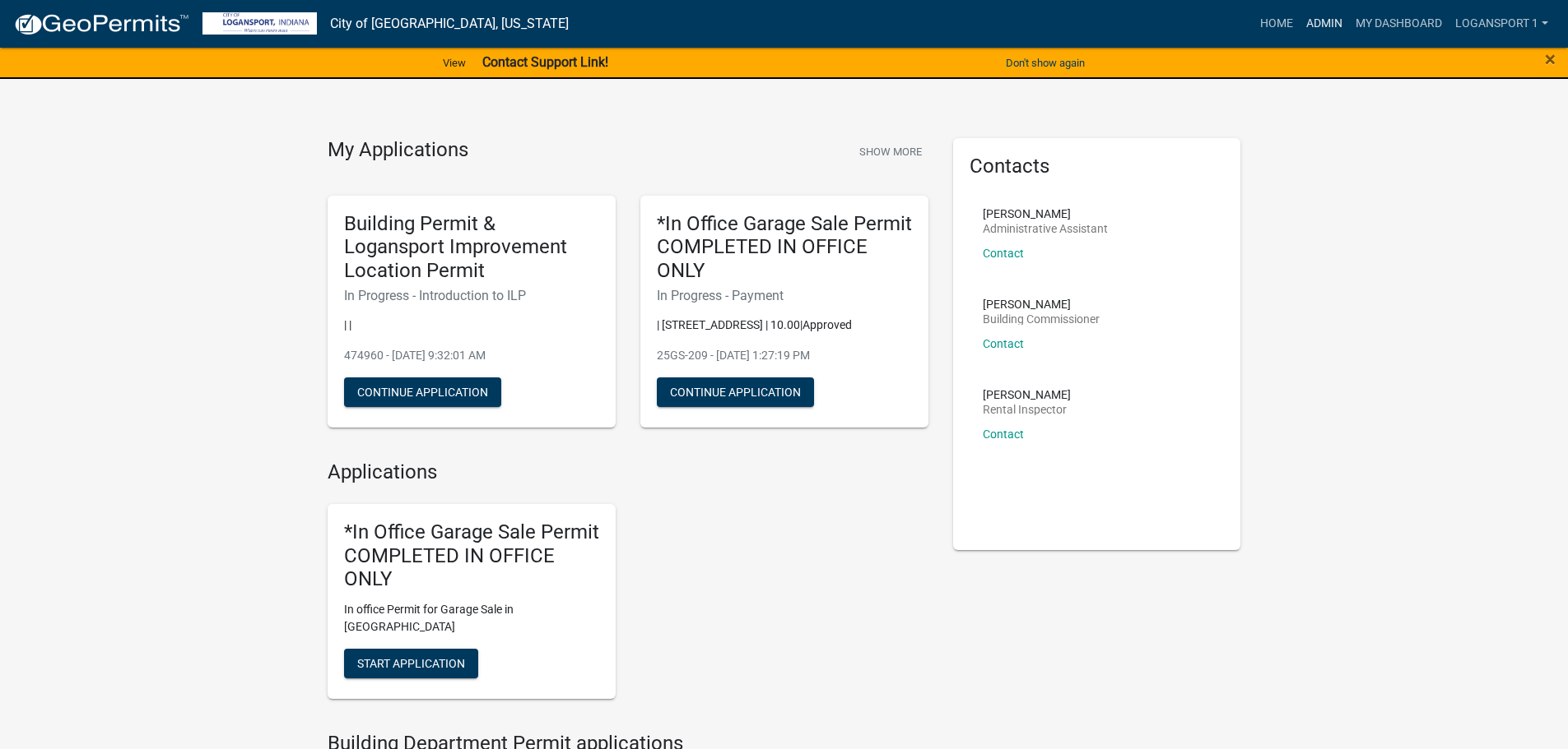
click at [1322, 20] on link "Admin" at bounding box center [1324, 24] width 49 height 32
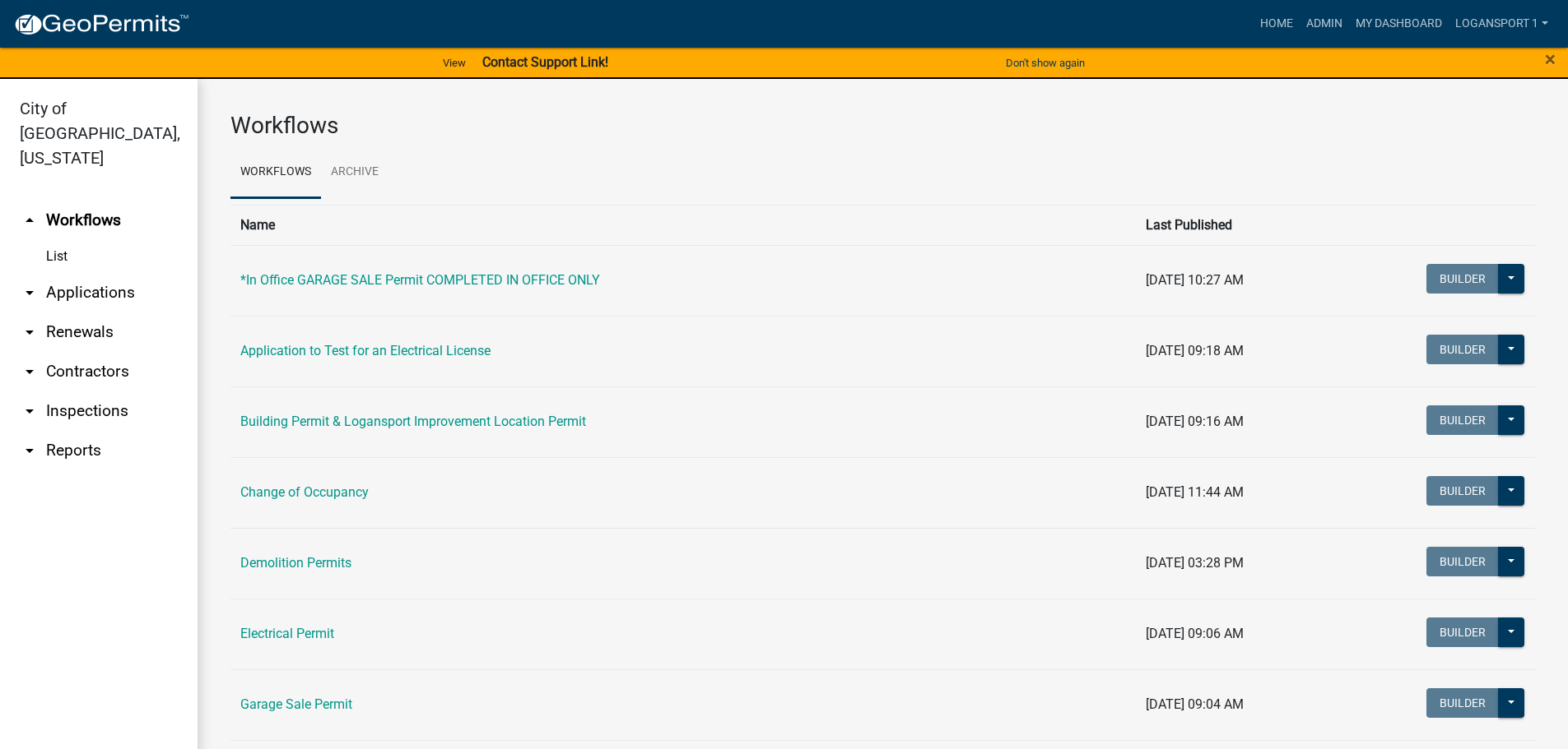
click at [94, 273] on link "arrow_drop_down Applications" at bounding box center [99, 292] width 198 height 39
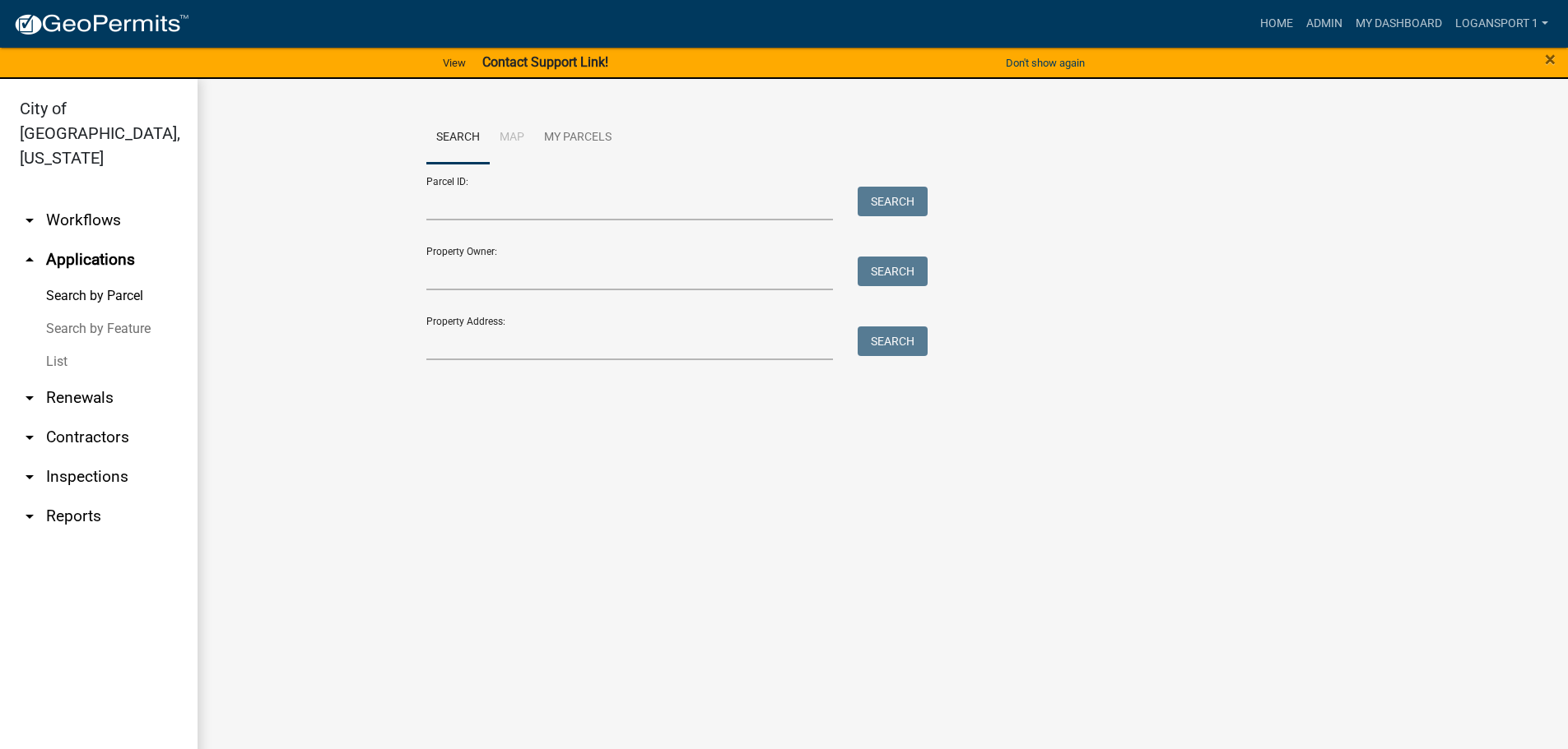
click at [73, 346] on link "List" at bounding box center [99, 362] width 198 height 33
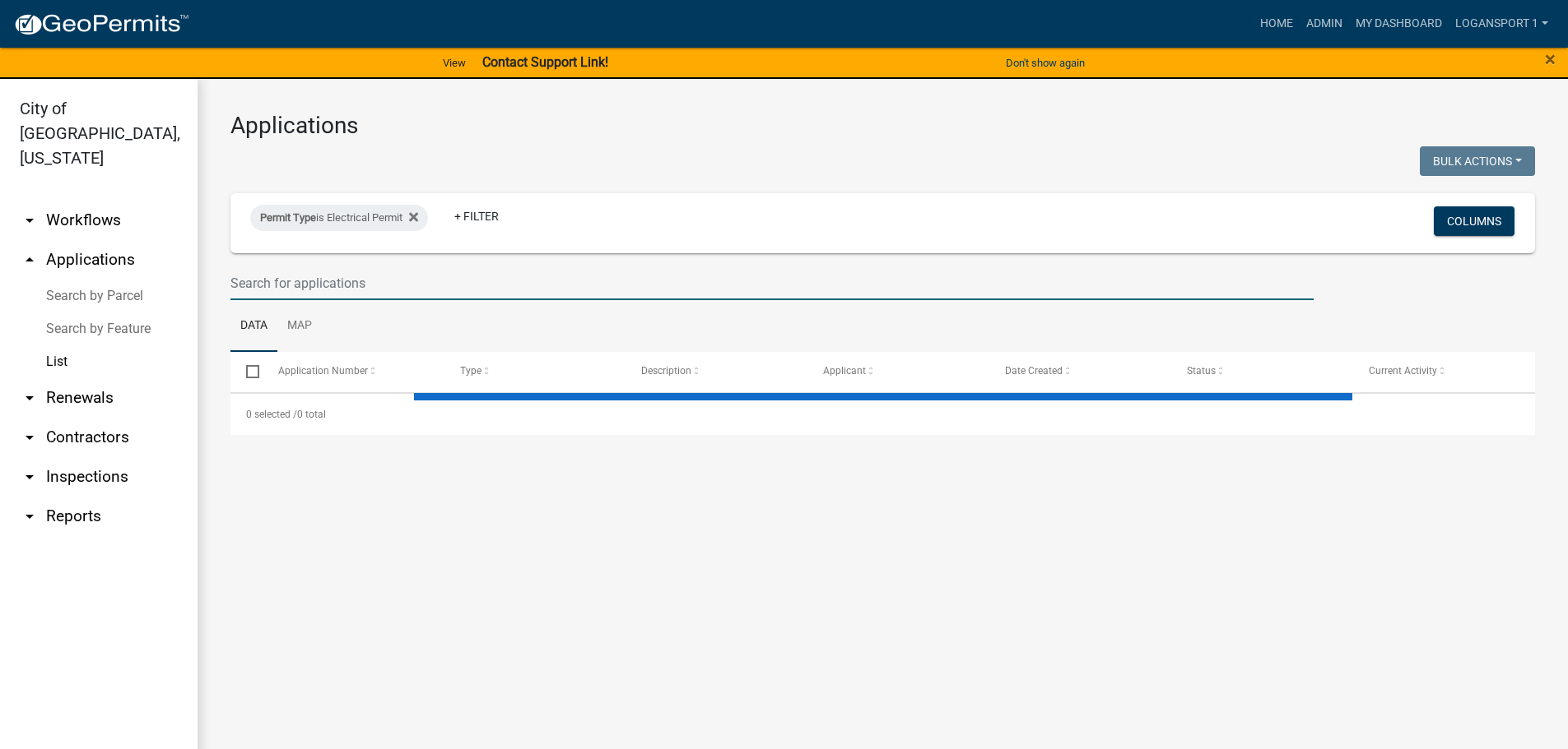
click at [411, 284] on input "text" at bounding box center [771, 284] width 1083 height 34
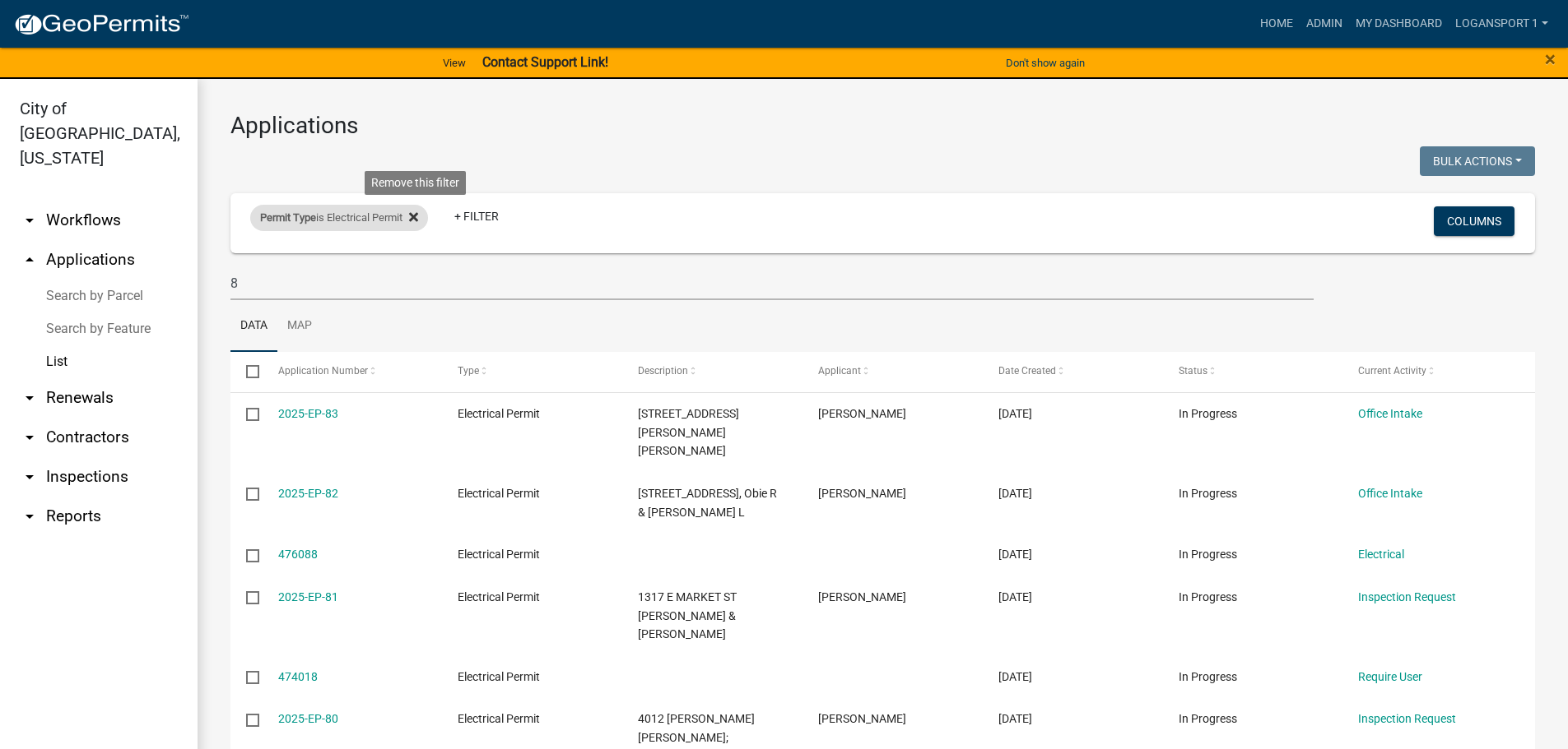
click at [417, 214] on icon at bounding box center [413, 217] width 9 height 9
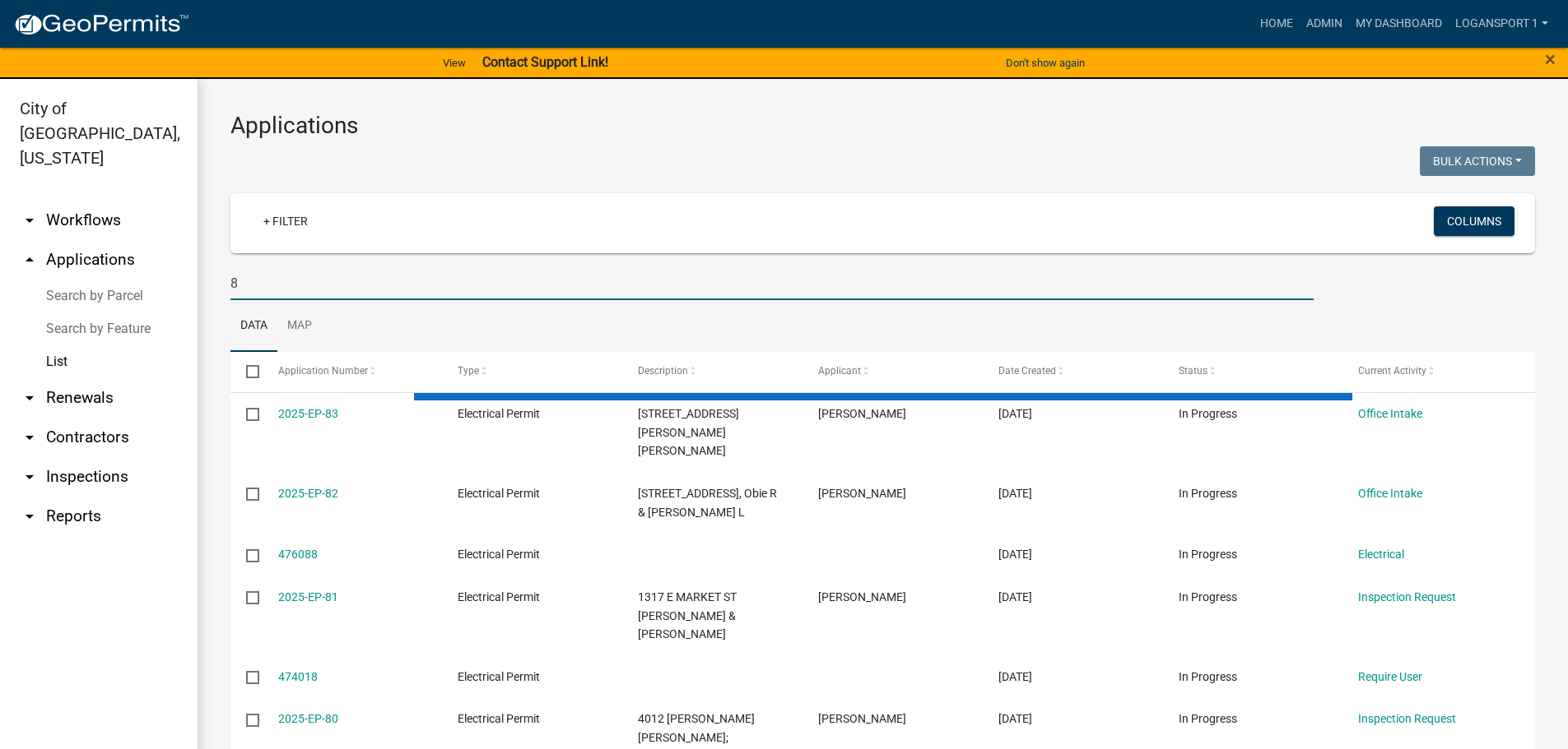
click at [271, 285] on input "8" at bounding box center [771, 284] width 1083 height 34
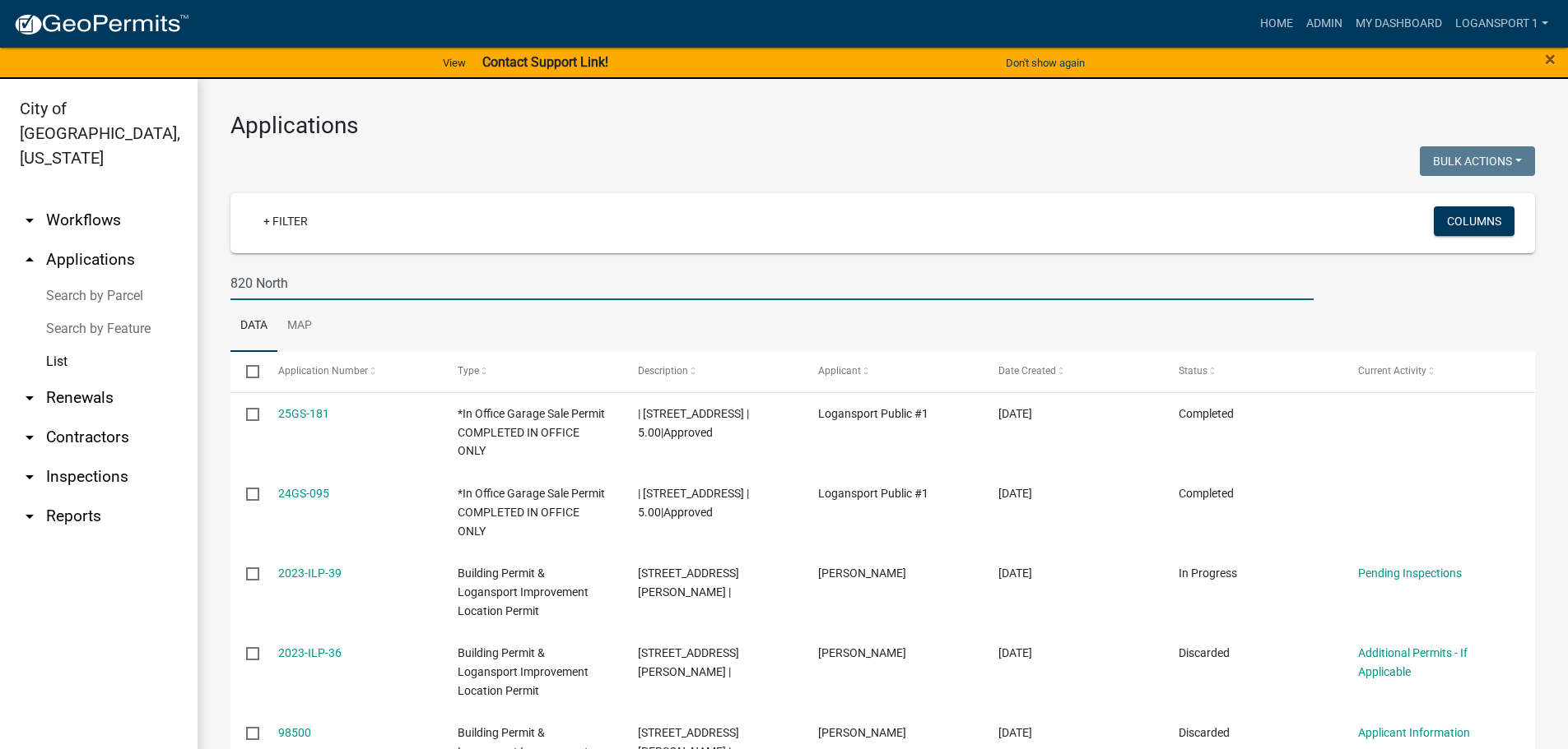
type input "820 North"
